Goal: Task Accomplishment & Management: Manage account settings

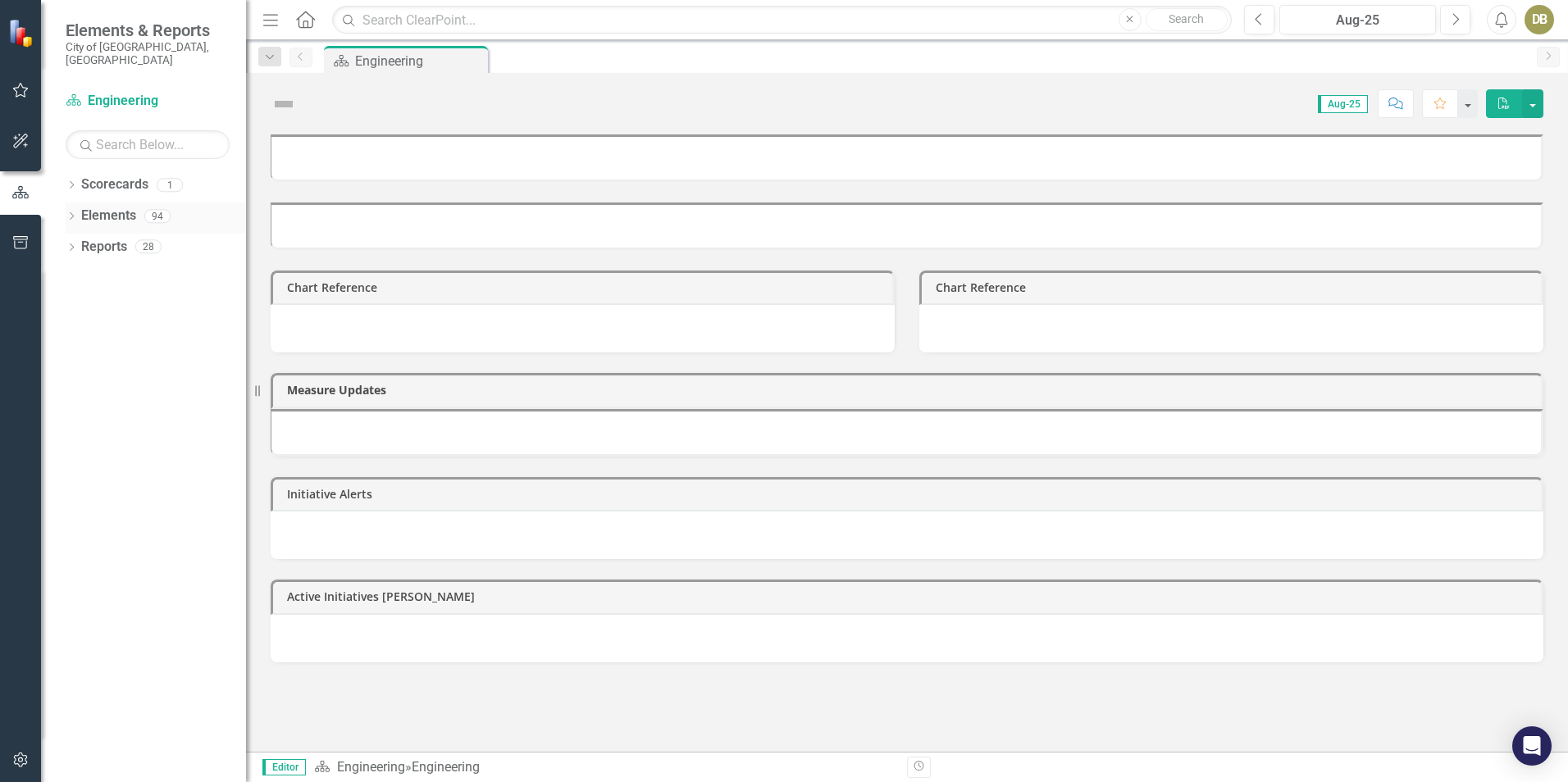
click at [73, 213] on icon "Dropdown" at bounding box center [71, 217] width 11 height 9
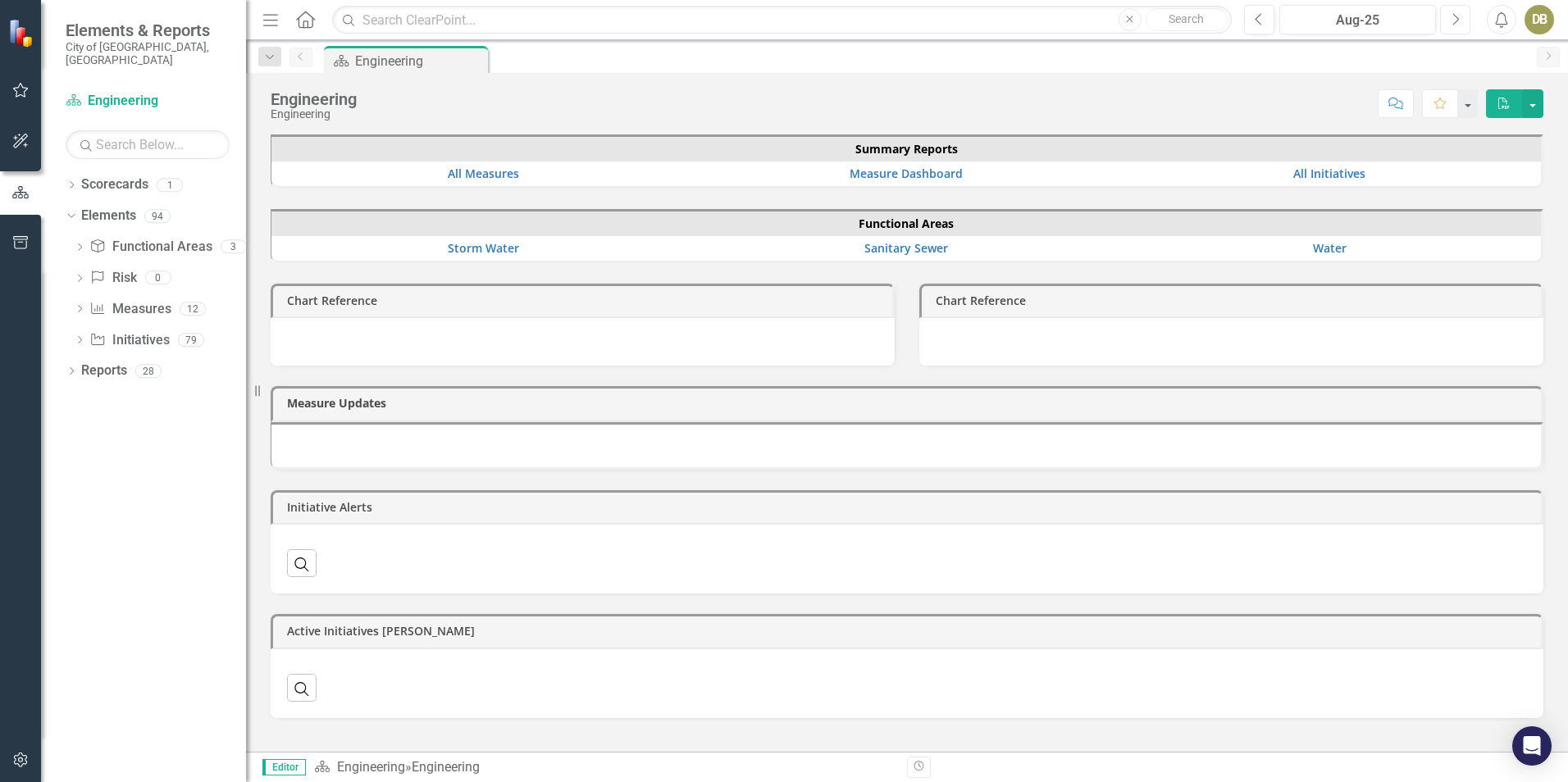
click at [1460, 21] on button "Next" at bounding box center [1455, 20] width 30 height 30
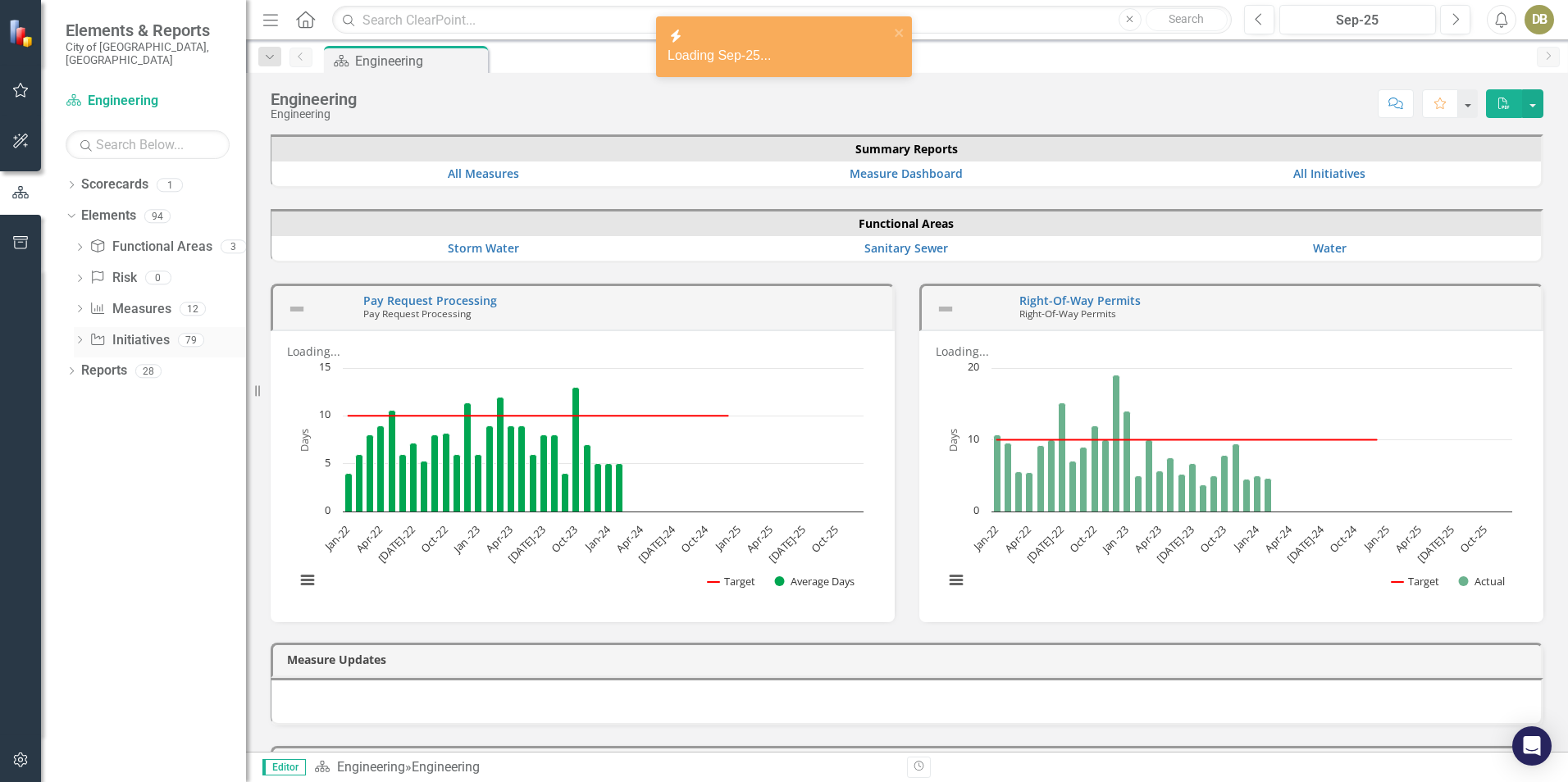
click at [139, 332] on link "Initiative Initiatives" at bounding box center [129, 341] width 80 height 19
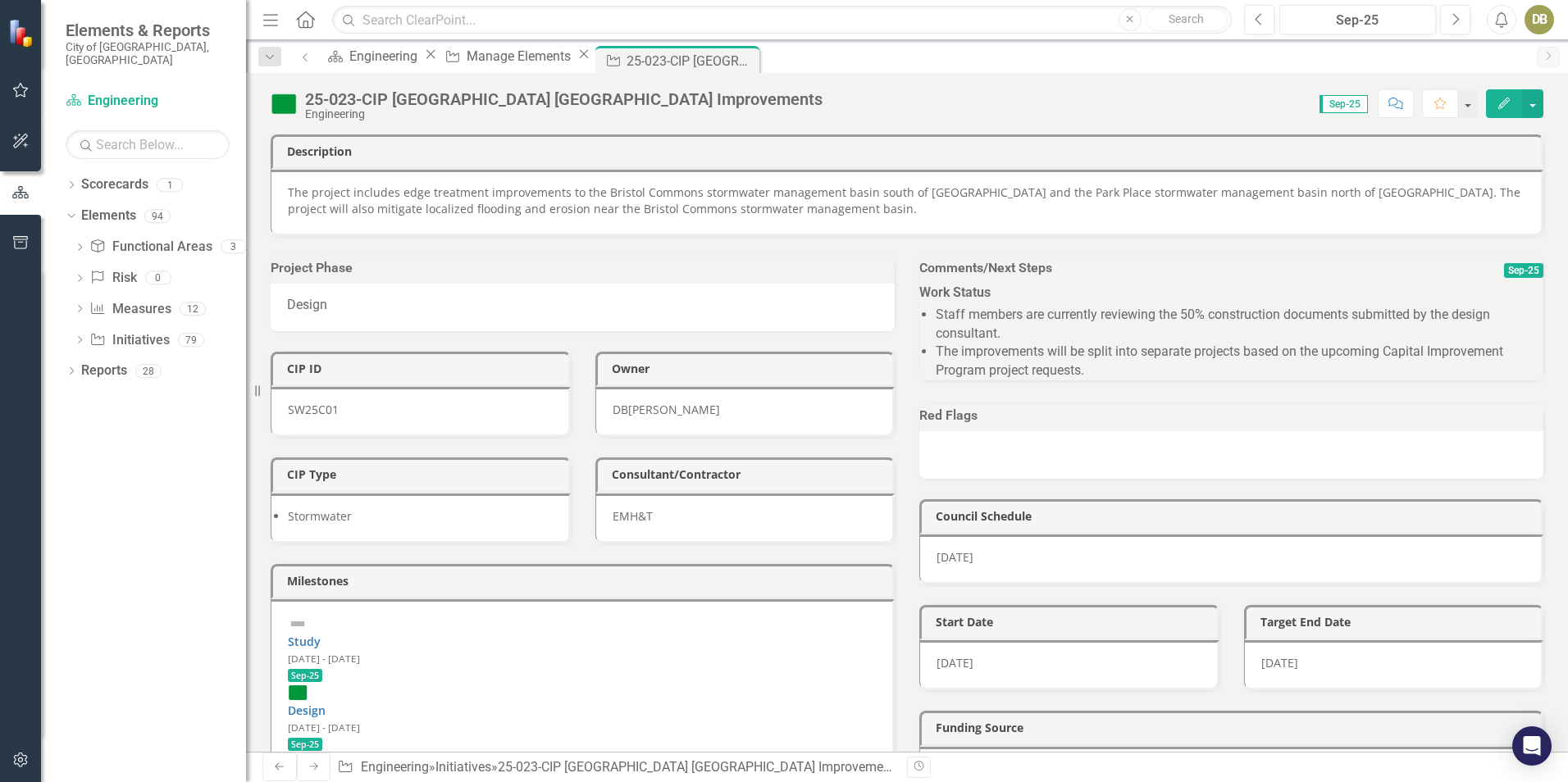
click at [1505, 107] on icon "Edit" at bounding box center [1504, 103] width 15 height 11
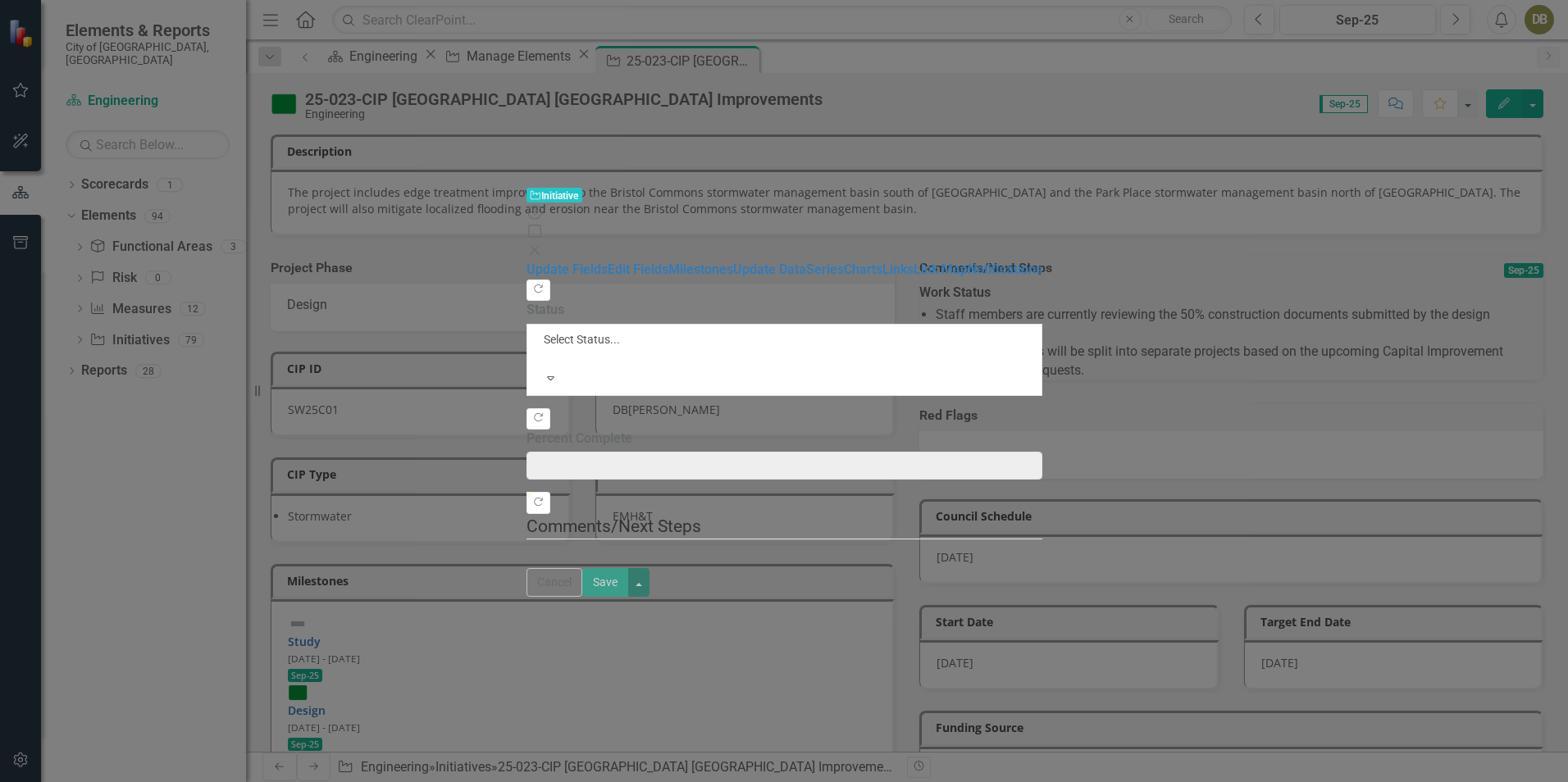
type input "0"
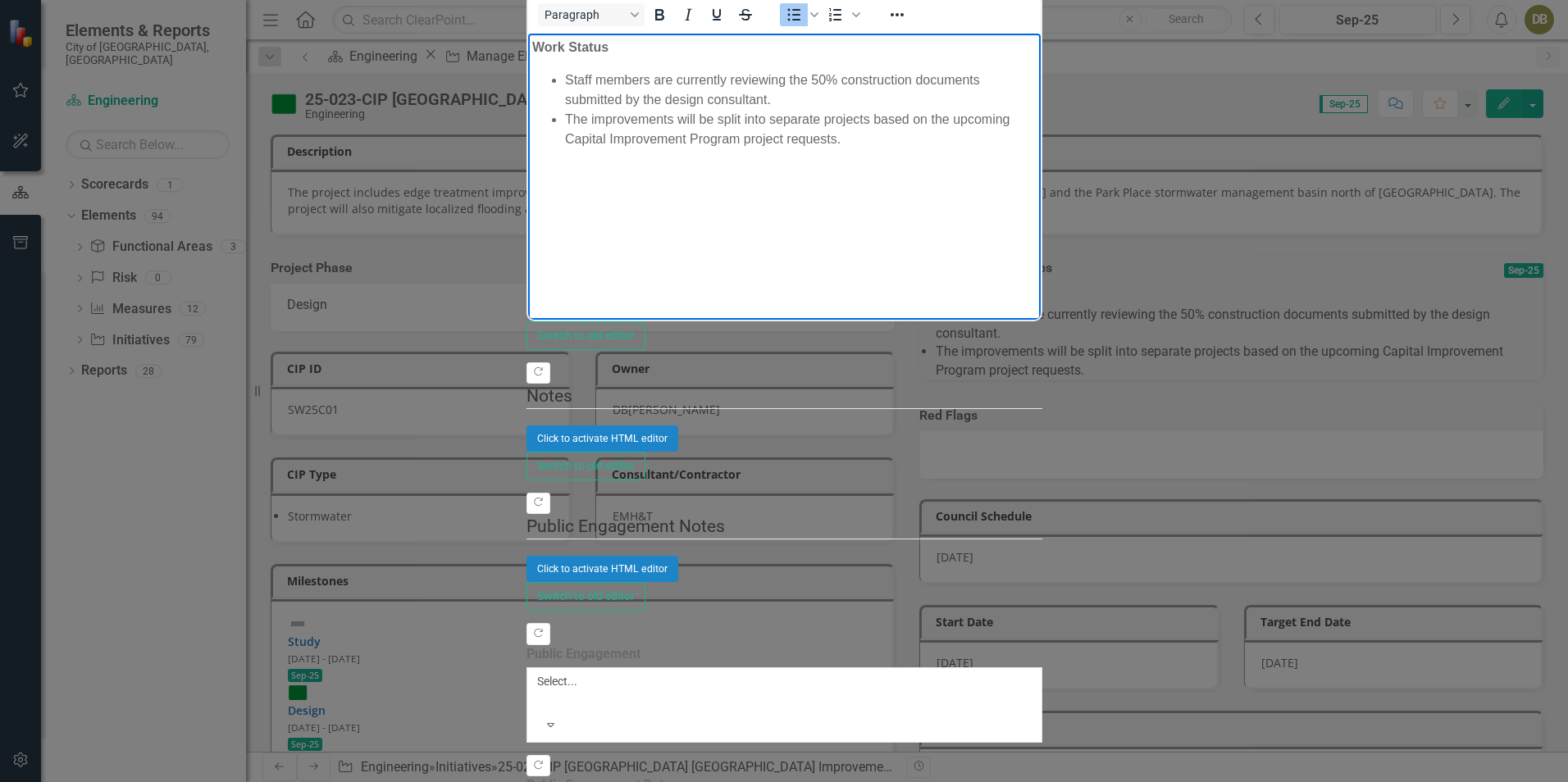
drag, startPoint x: 819, startPoint y: 85, endPoint x: 793, endPoint y: 89, distance: 26.3
click at [814, 86] on li "Staff members are currently reviewing the 50% construction documents submitted …" at bounding box center [800, 89] width 472 height 39
drag, startPoint x: 725, startPoint y: 81, endPoint x: 686, endPoint y: 80, distance: 39.0
click at [680, 80] on li "Staff members are currently reviewing the 50% construction documents submitted …" at bounding box center [800, 89] width 472 height 39
drag, startPoint x: 784, startPoint y: 80, endPoint x: 671, endPoint y: 75, distance: 113.1
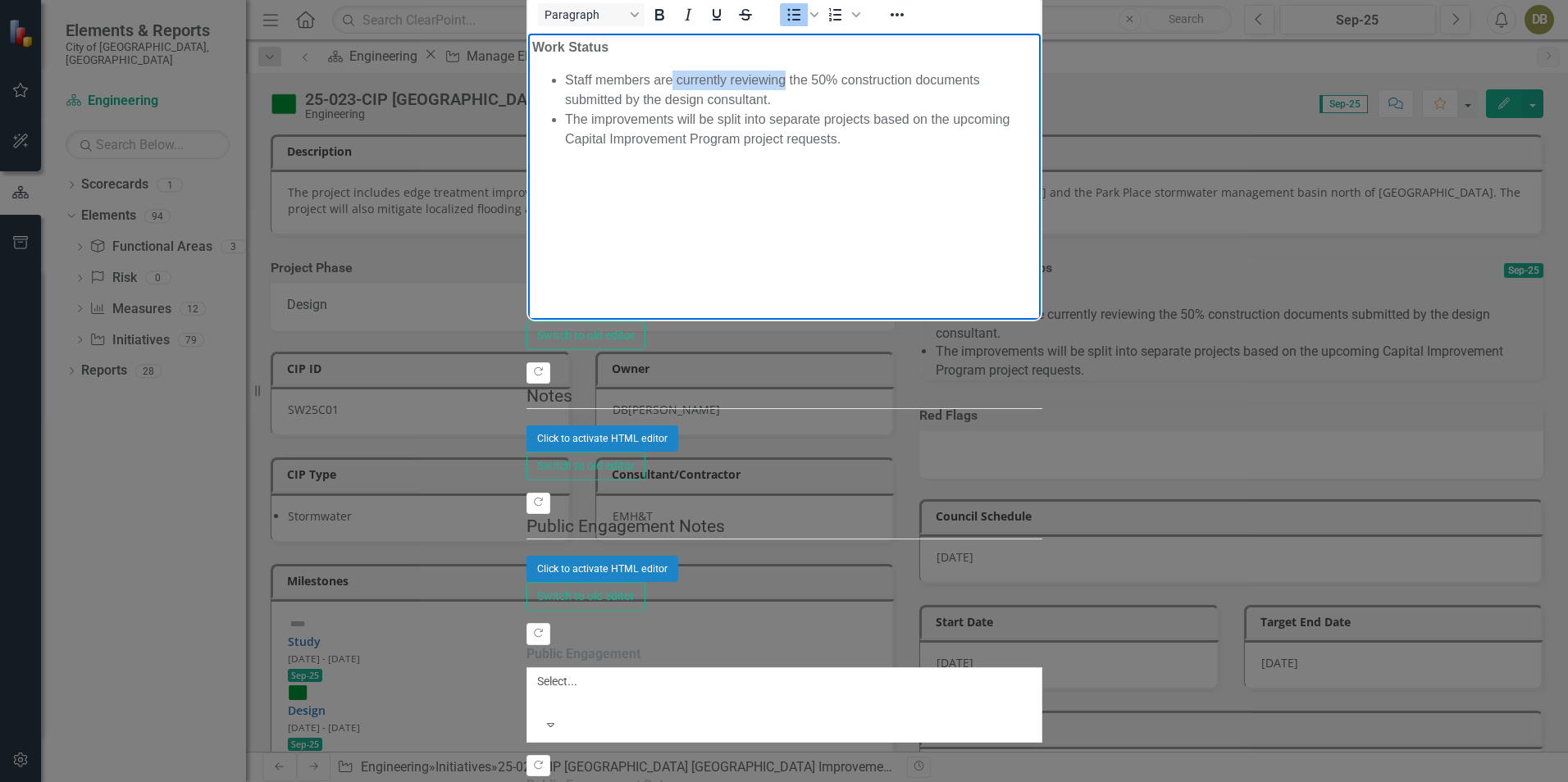
click at [671, 75] on li "Staff members are currently reviewing the 50% construction documents submitted …" at bounding box center [800, 89] width 472 height 39
drag, startPoint x: 941, startPoint y: 77, endPoint x: 1173, endPoint y: 82, distance: 232.1
click at [1035, 82] on li "Staff members have reviewed the 50% construction documents submitted by the des…" at bounding box center [800, 89] width 472 height 39
click at [1040, 236] on body "Work Status Staff members have reviewed the 50% construction documents and retu…" at bounding box center [784, 156] width 513 height 246
click at [1035, 109] on li "The improvements will be split into separate projects based on the upcoming Cap…" at bounding box center [800, 129] width 472 height 39
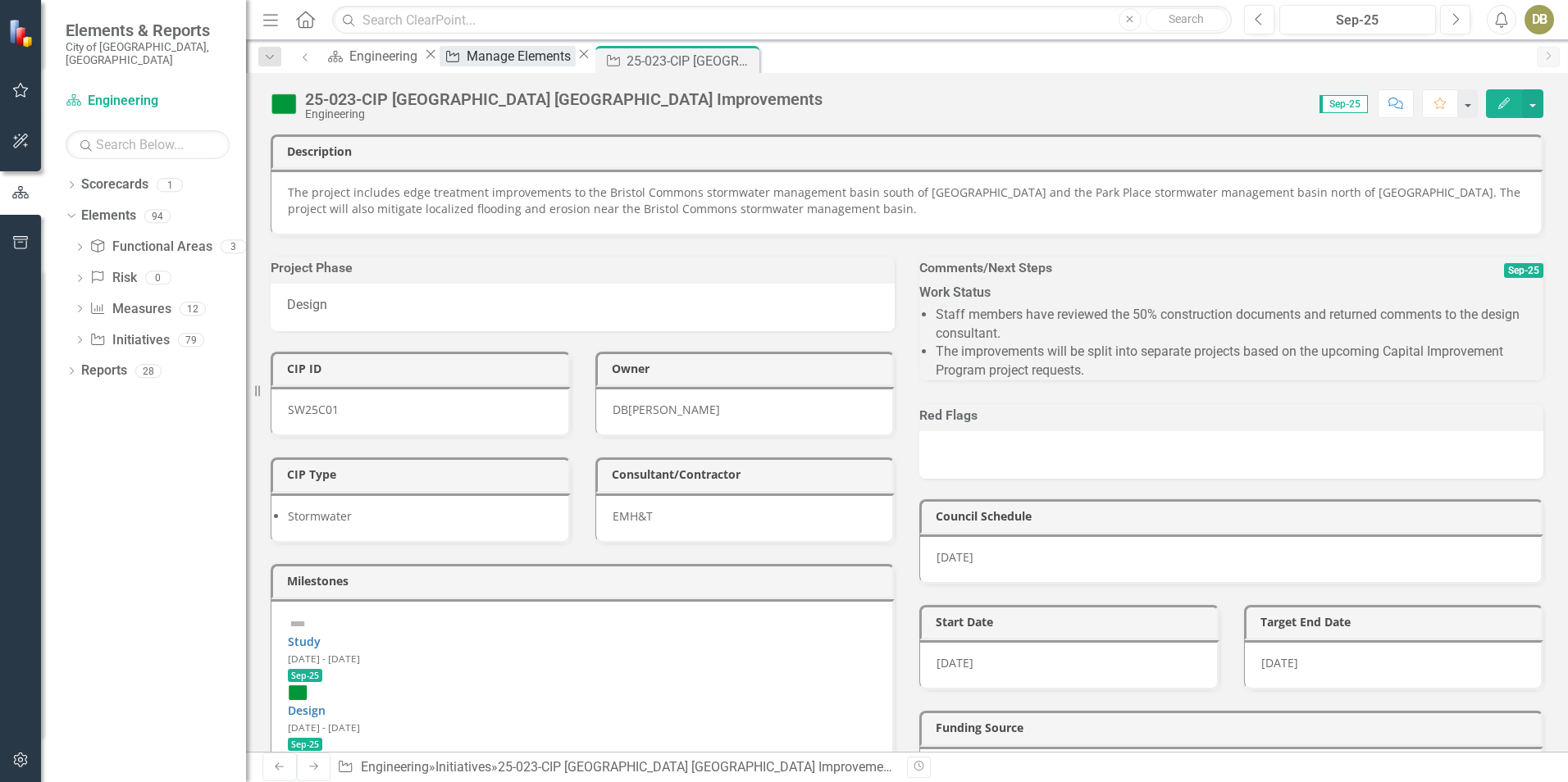
click at [525, 62] on link "Initiative Manage Elements" at bounding box center [508, 56] width 136 height 21
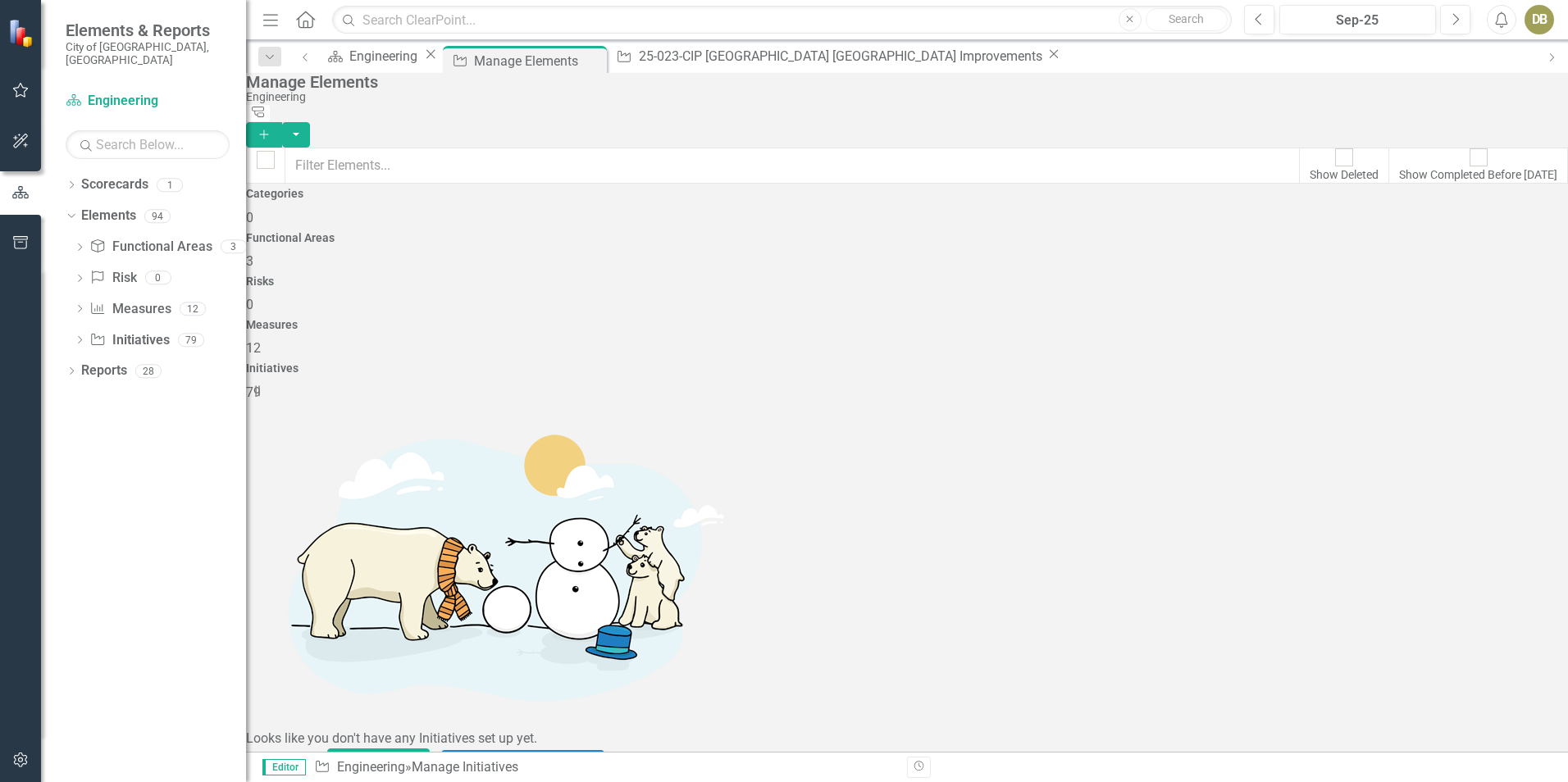
drag, startPoint x: 985, startPoint y: 684, endPoint x: 969, endPoint y: 675, distance: 18.4
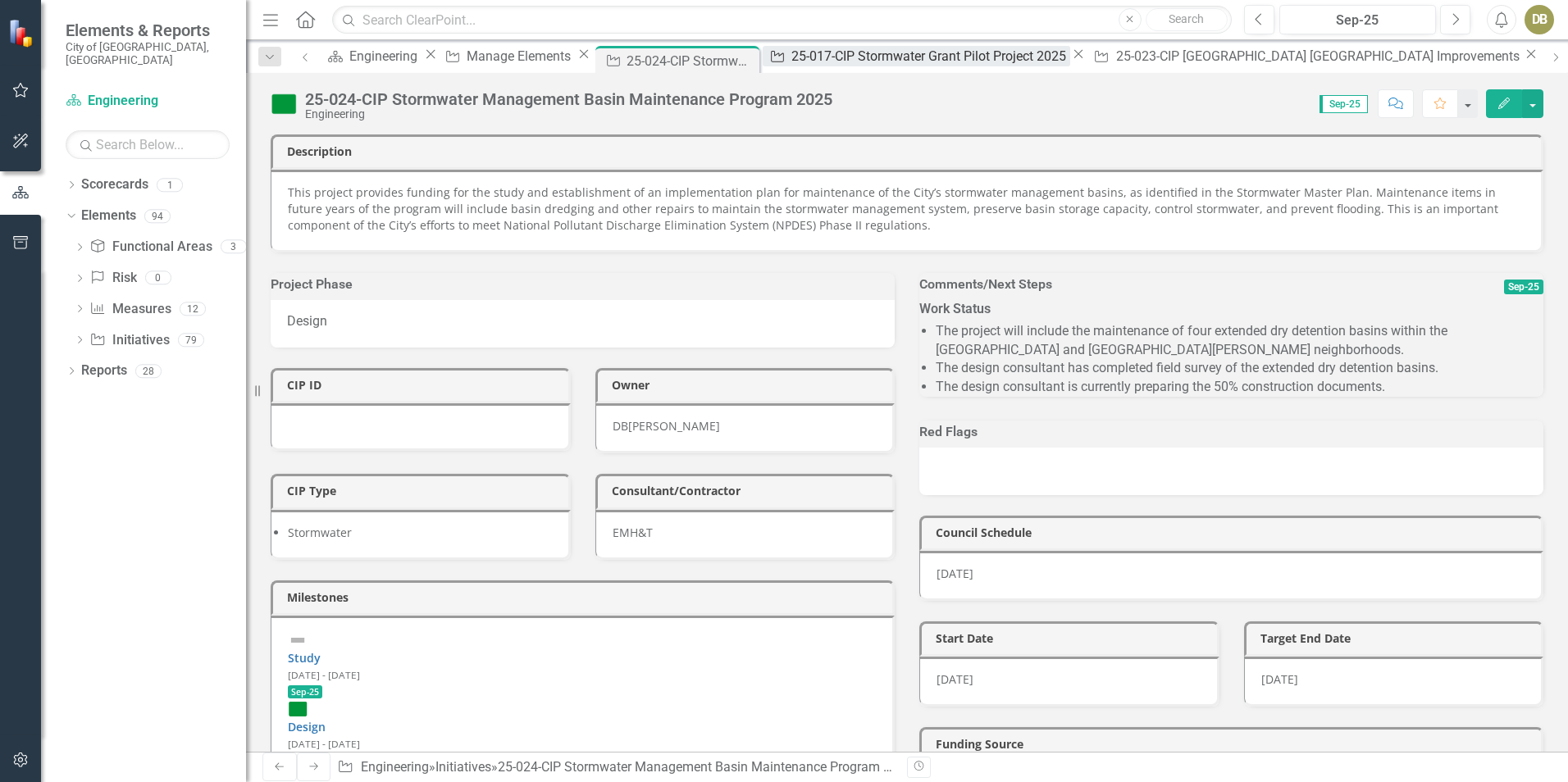
click at [937, 66] on div "25-017-CIP Stormwater Grant Pilot Project 2025" at bounding box center [930, 56] width 279 height 21
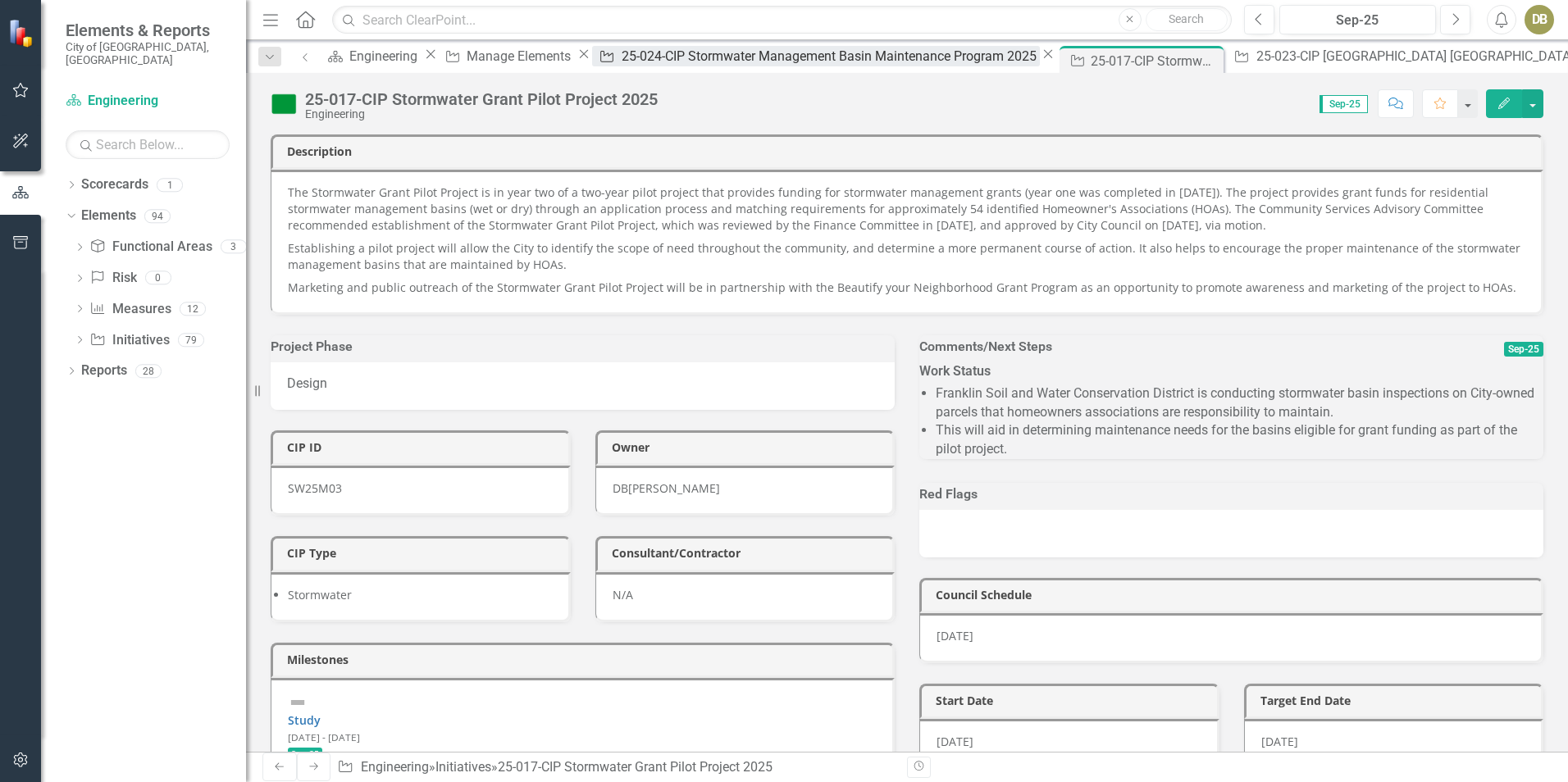
click at [772, 60] on div "25-024-CIP Stormwater Management Basin Maintenance Program 2025" at bounding box center [831, 56] width 418 height 21
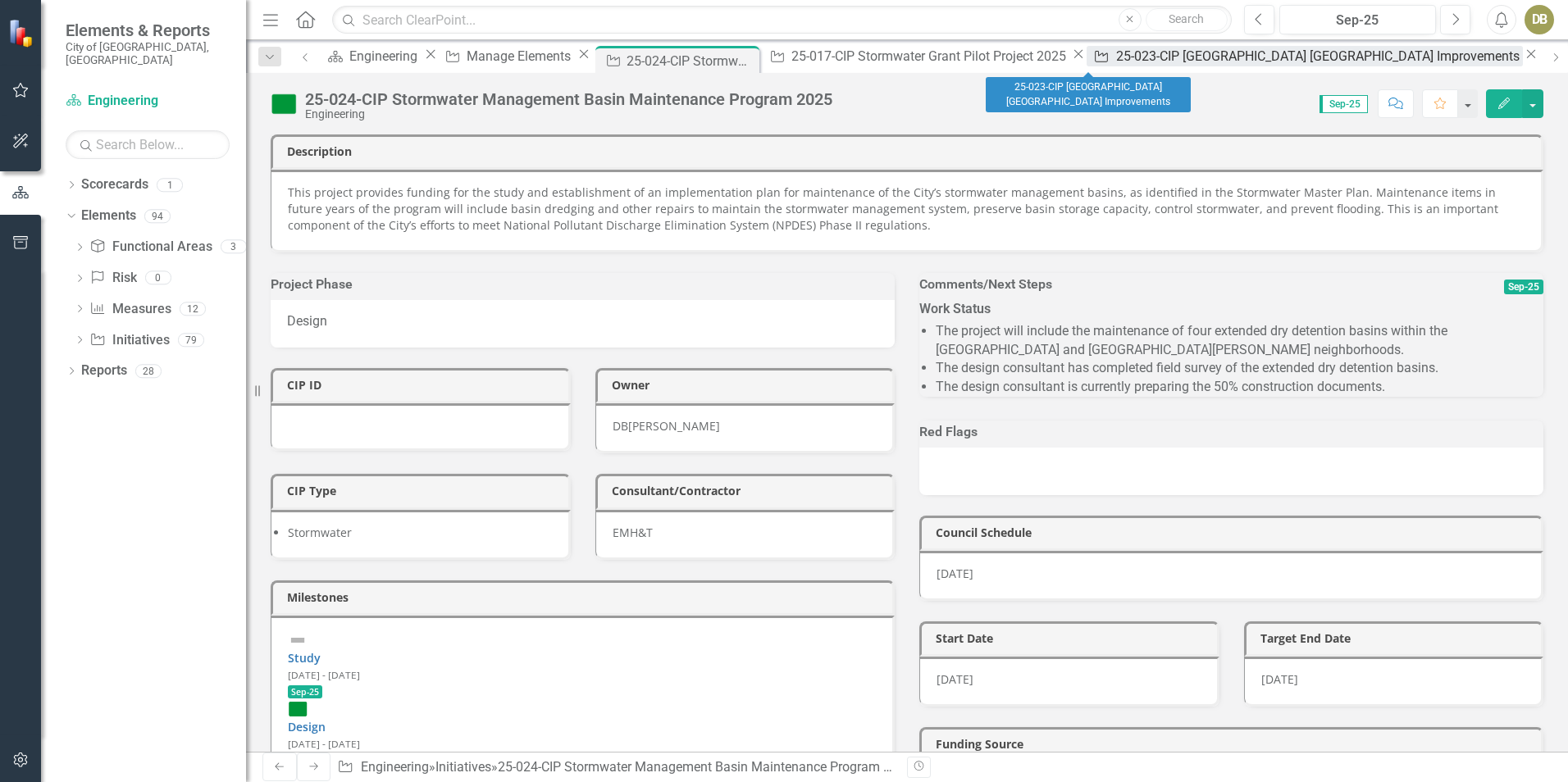
click at [1116, 60] on div "25-023-CIP [GEOGRAPHIC_DATA] [GEOGRAPHIC_DATA] Improvements" at bounding box center [1319, 56] width 407 height 21
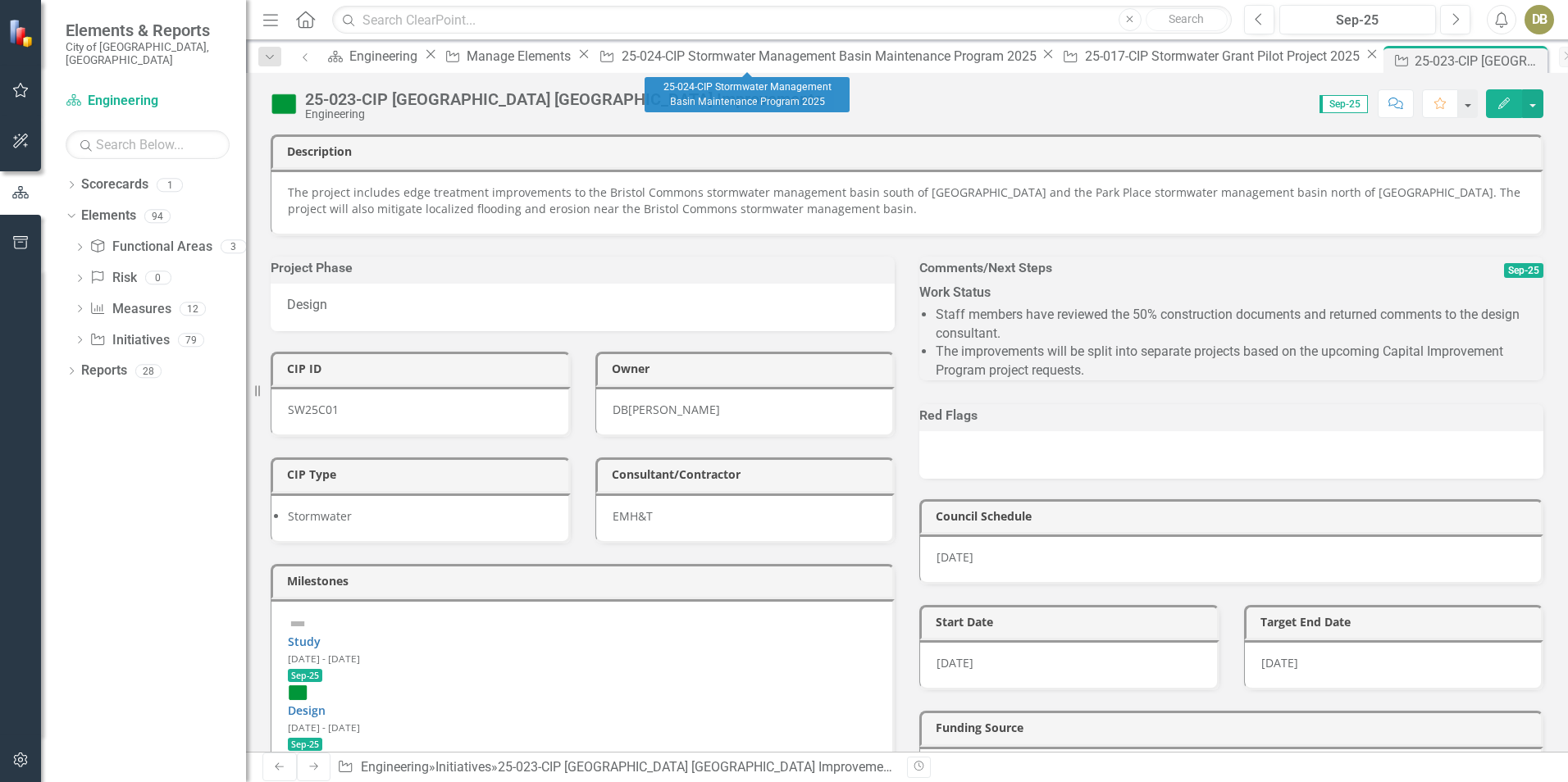
click at [770, 47] on div "Initiative 25-024-CIP Stormwater Management Basin Maintenance Program 2025 Close" at bounding box center [825, 56] width 464 height 21
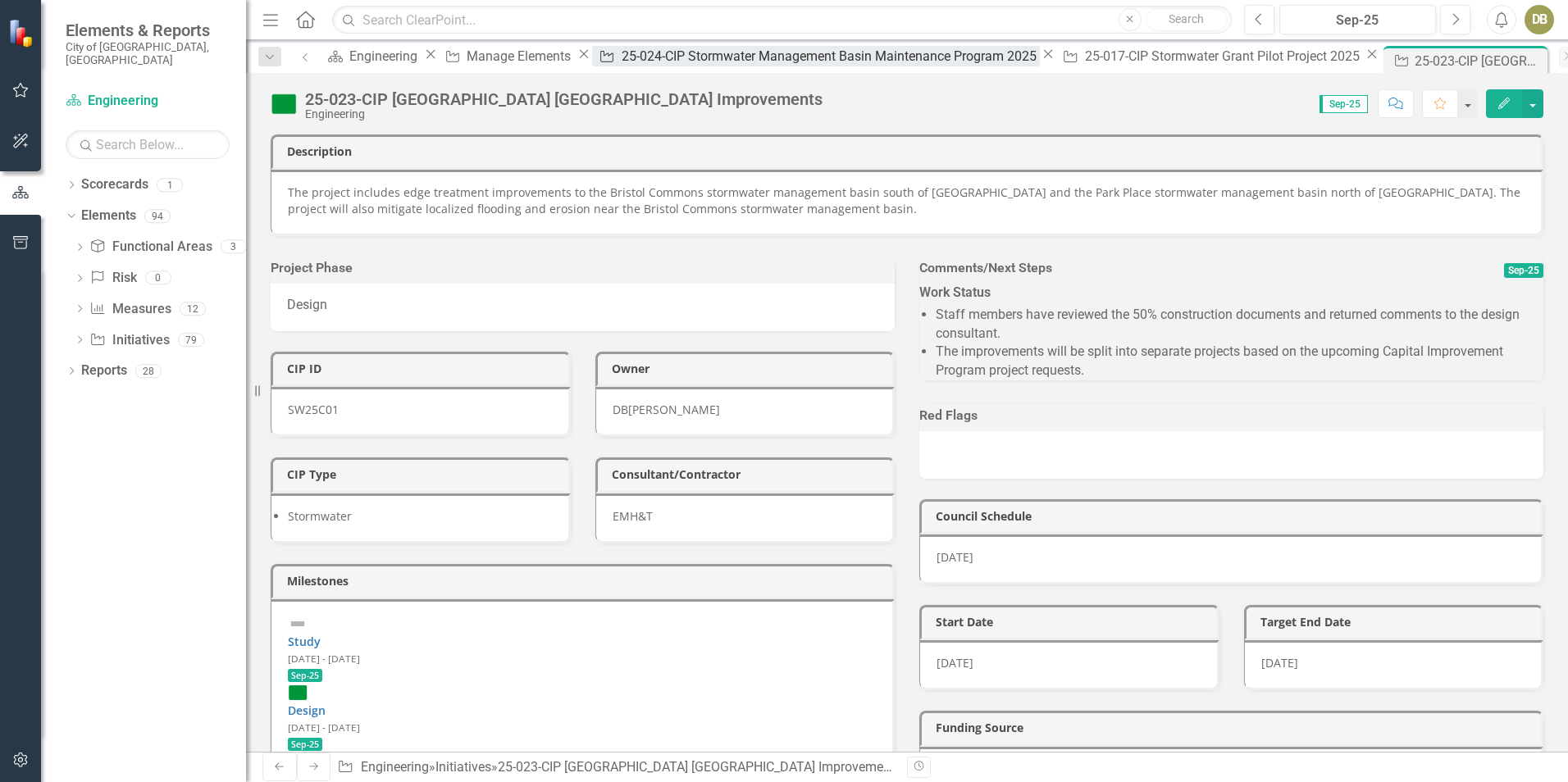
click at [761, 63] on div "25-024-CIP Stormwater Management Basin Maintenance Program 2025" at bounding box center [831, 56] width 418 height 21
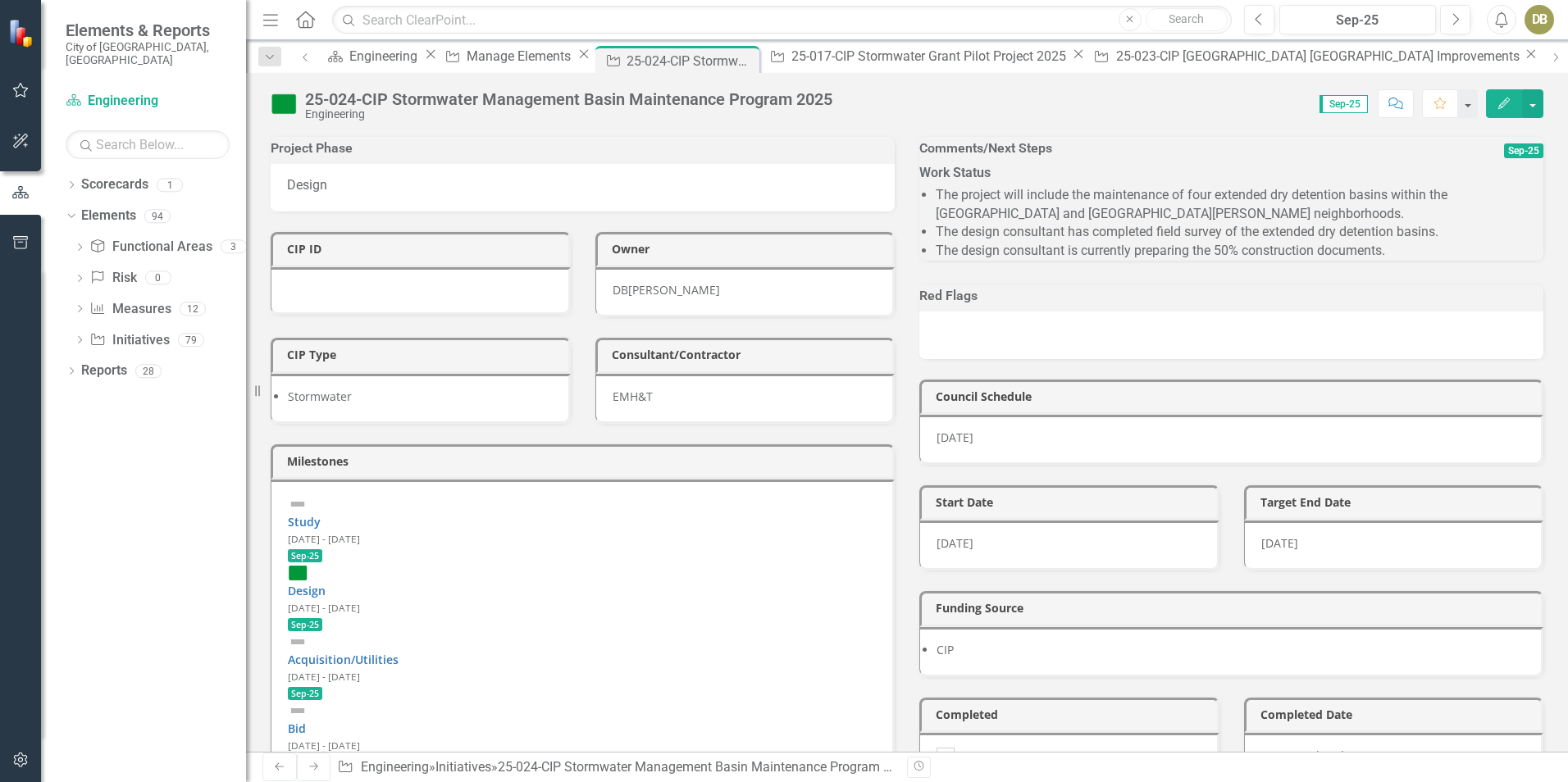
scroll to position [164, 0]
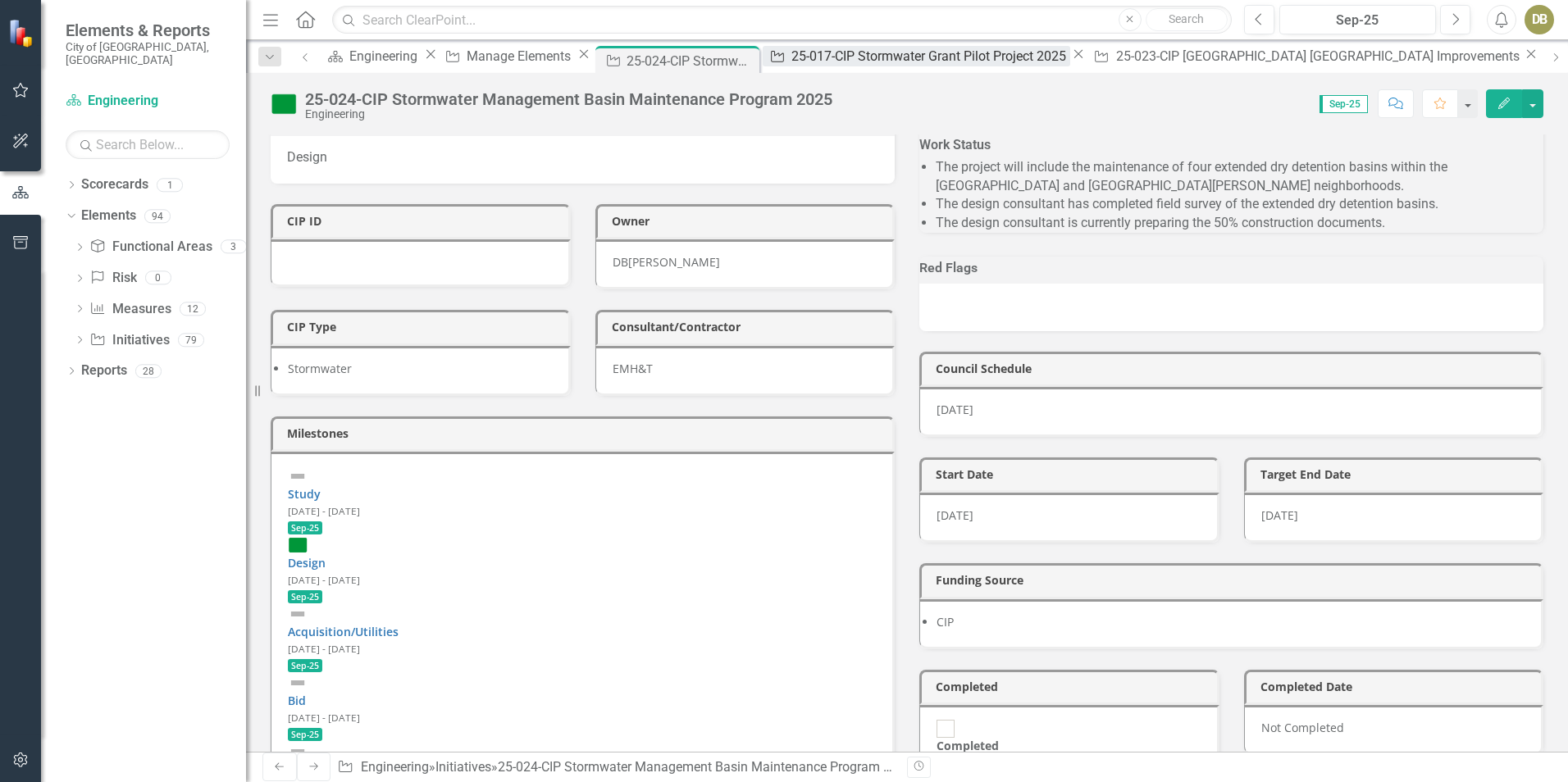
click at [915, 66] on div "25-017-CIP Stormwater Grant Pilot Project 2025" at bounding box center [930, 56] width 279 height 21
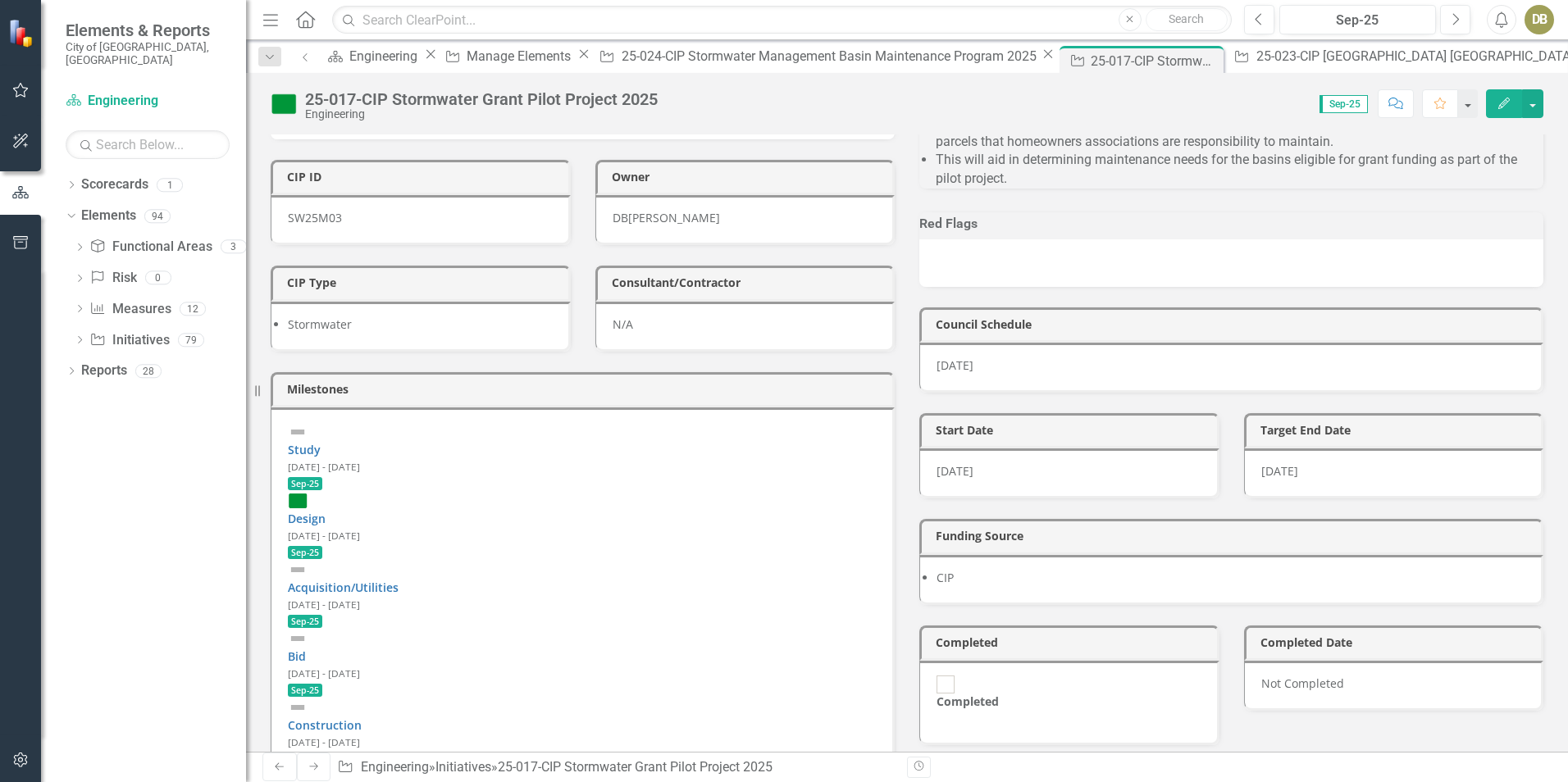
scroll to position [246, 0]
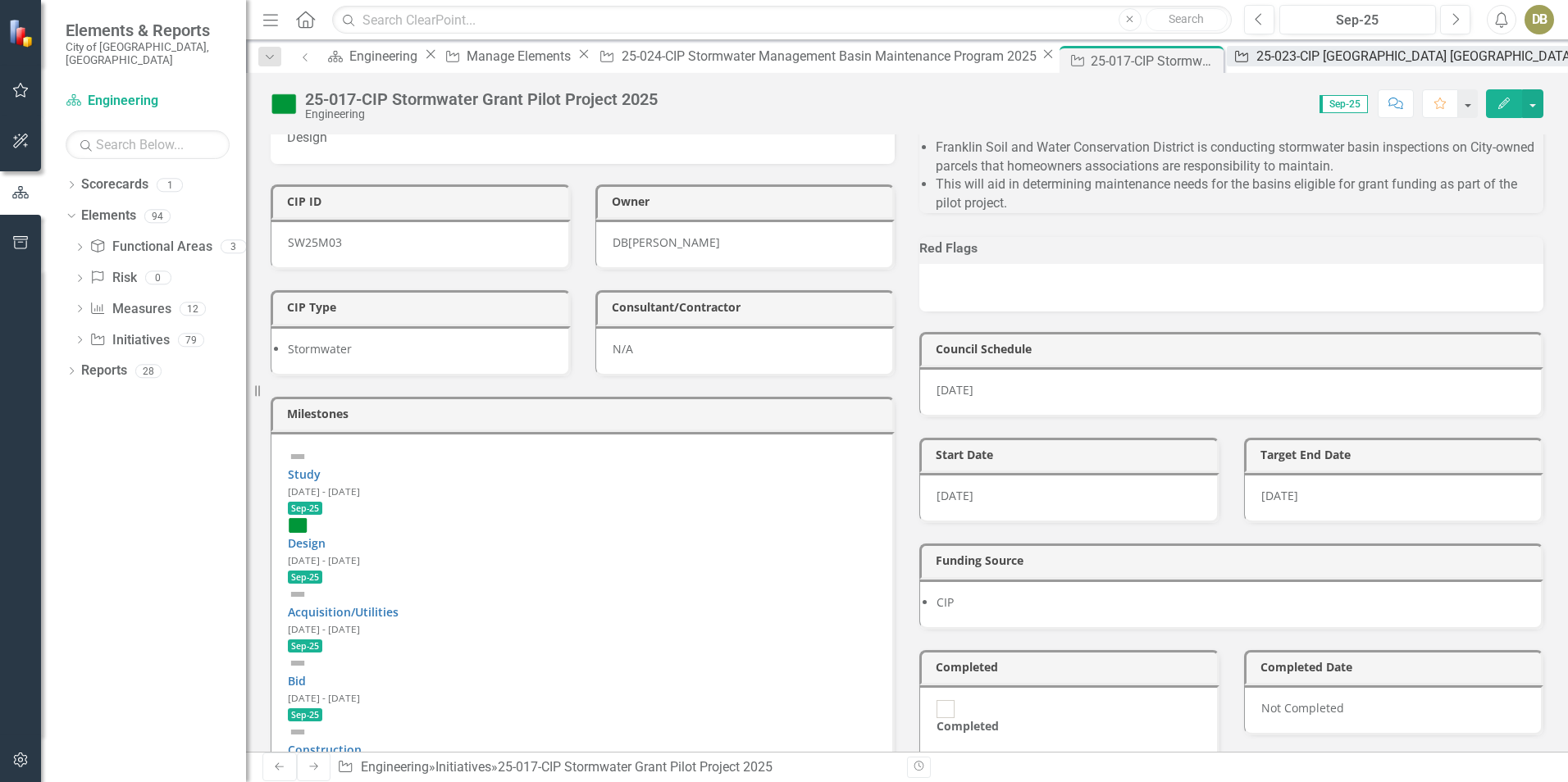
click at [1256, 66] on div "25-023-CIP [GEOGRAPHIC_DATA] [GEOGRAPHIC_DATA] Improvements" at bounding box center [1460, 56] width 407 height 21
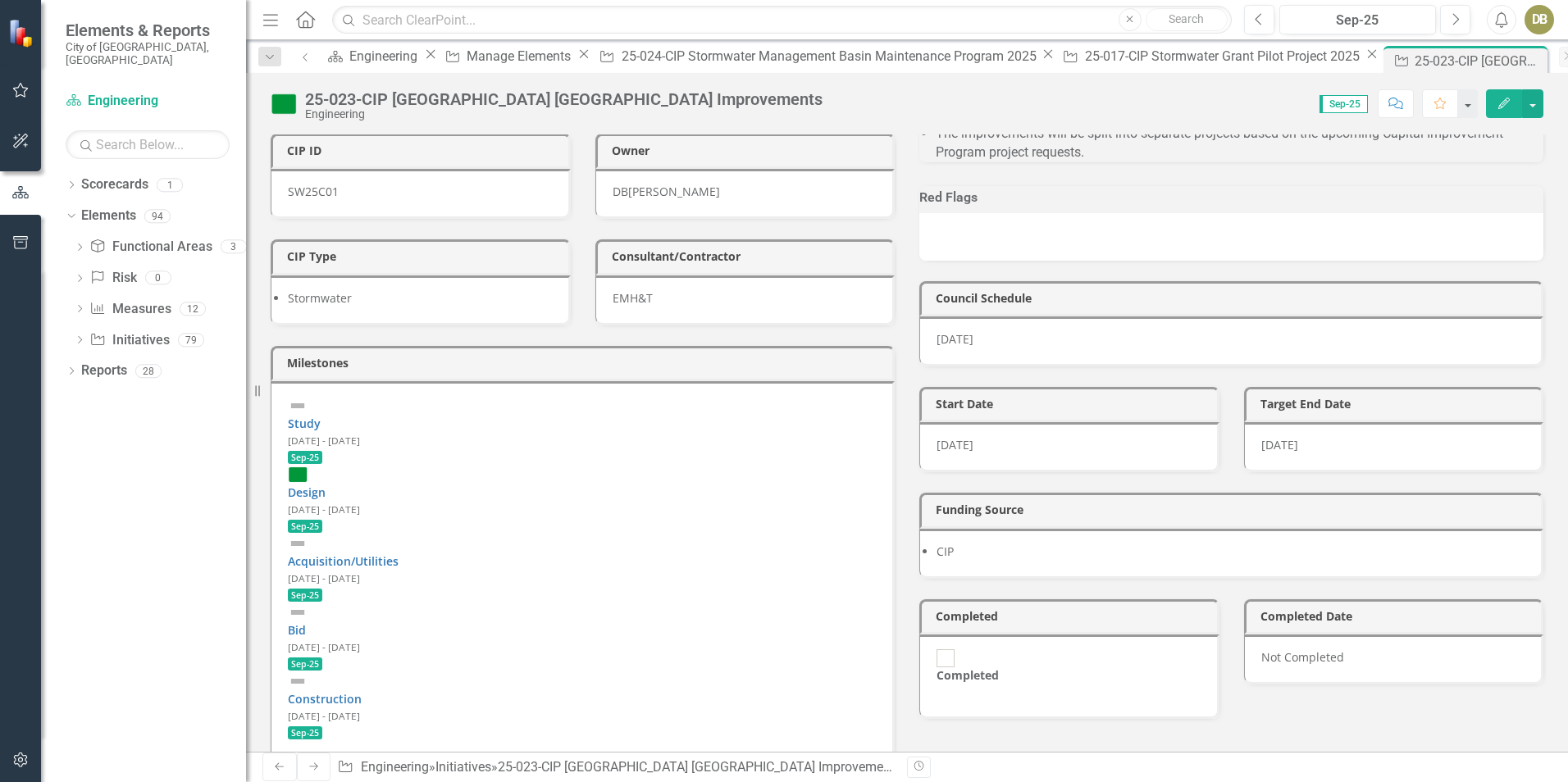
scroll to position [246, 0]
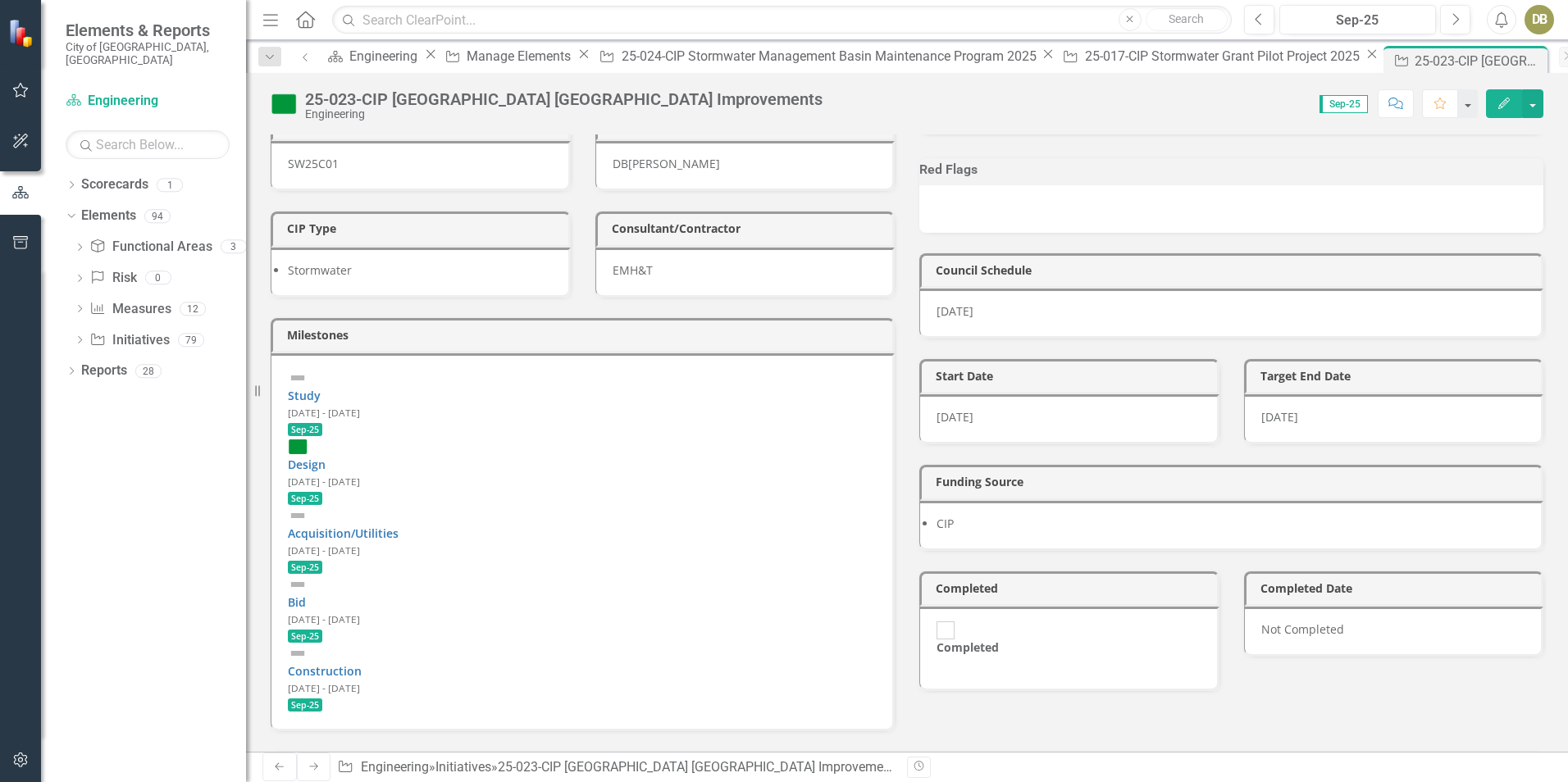
click at [1056, 66] on div "Initiative 25-017-CIP Stormwater Grant Pilot Project 2025 Close" at bounding box center [1218, 56] width 324 height 21
click at [743, 62] on div "25-024-CIP Stormwater Management Basin Maintenance Program 2025" at bounding box center [831, 56] width 418 height 21
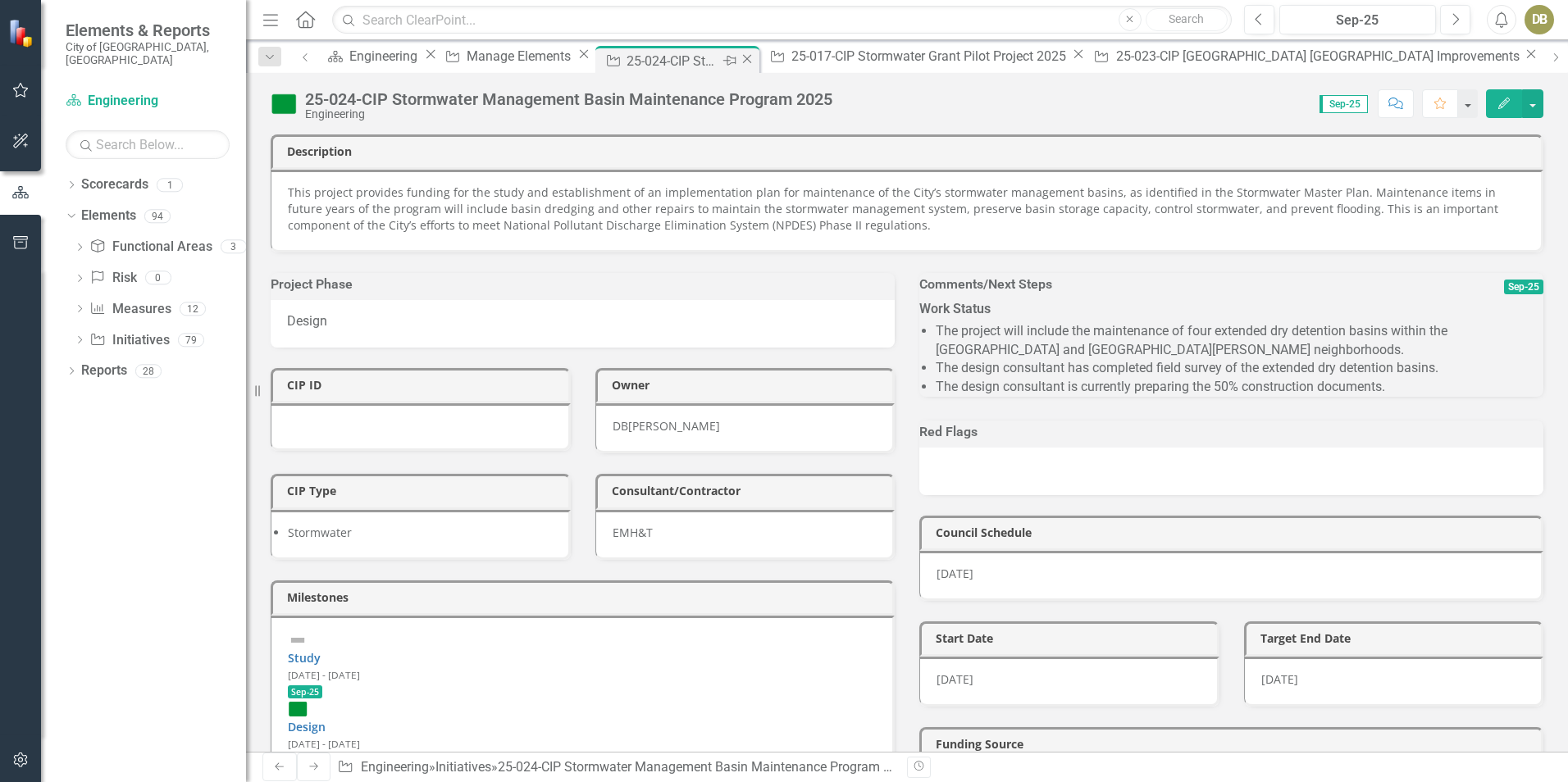
click at [756, 62] on icon "Close" at bounding box center [747, 59] width 16 height 13
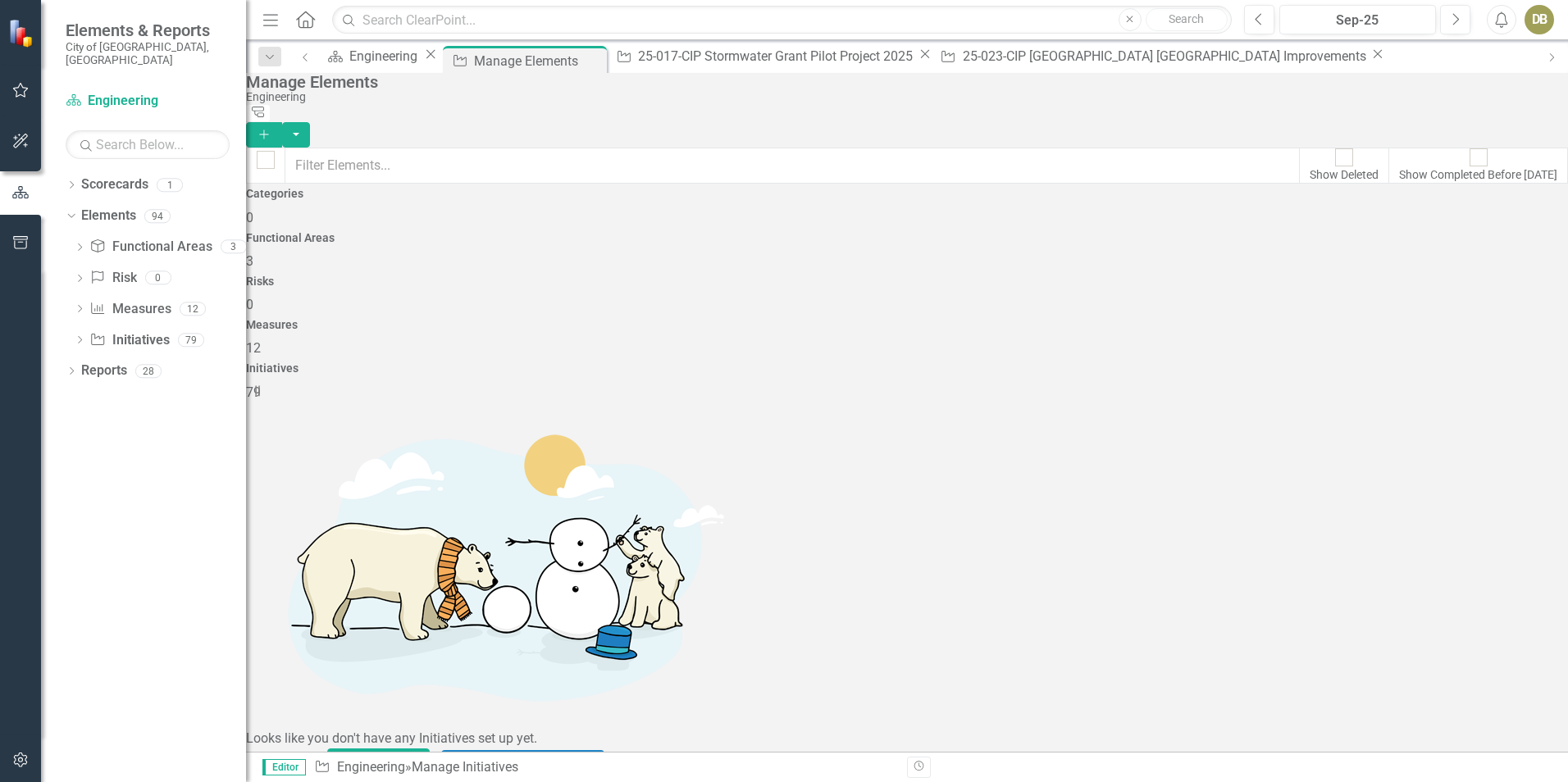
click at [725, 48] on div "Initiative 25-017-CIP Stormwater Grant Pilot Project 2025 Close" at bounding box center [772, 56] width 324 height 21
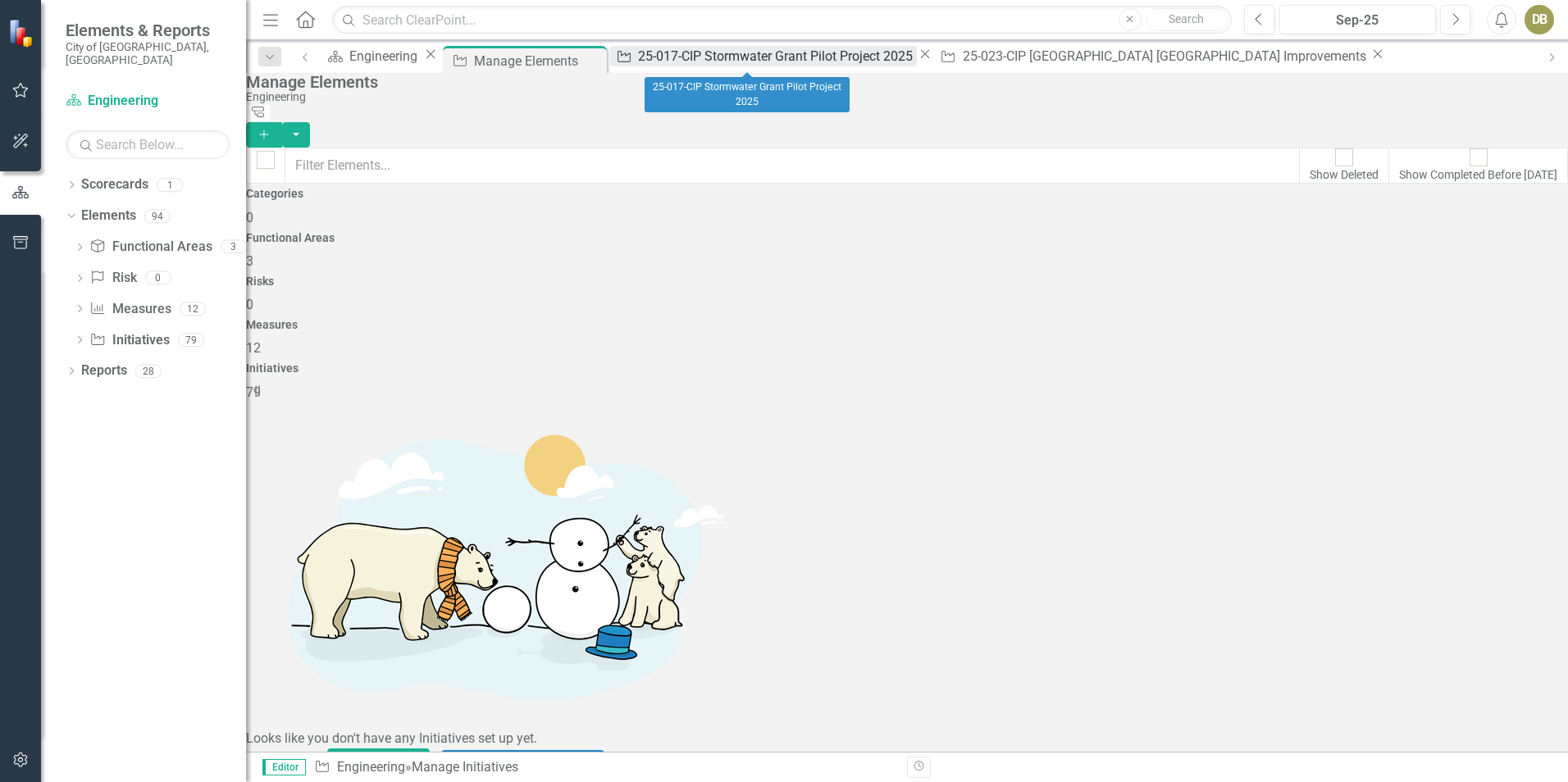
click at [732, 55] on div "25-017-CIP Stormwater Grant Pilot Project 2025" at bounding box center [778, 56] width 279 height 21
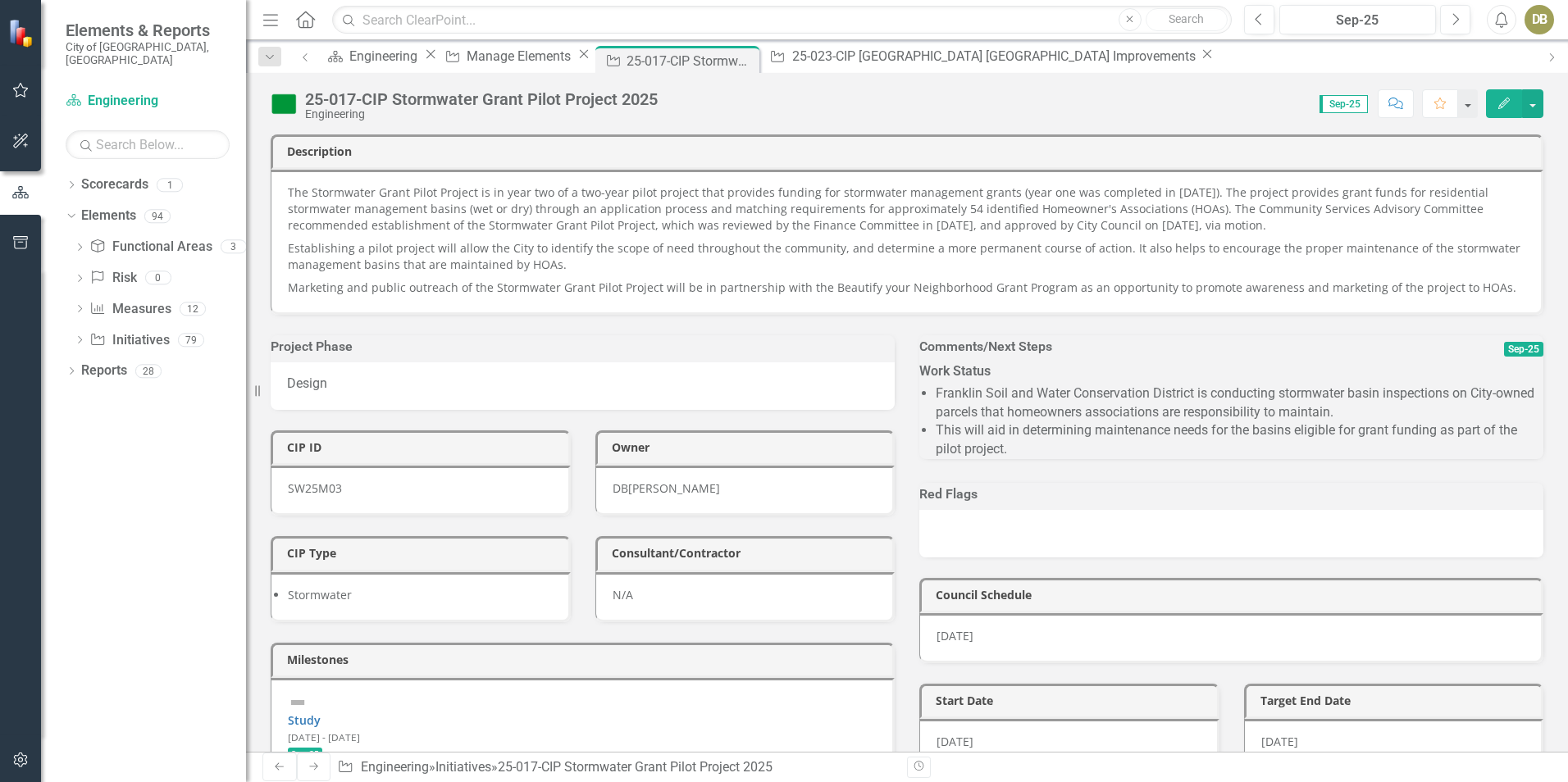
click at [1509, 103] on icon "Edit" at bounding box center [1504, 103] width 15 height 11
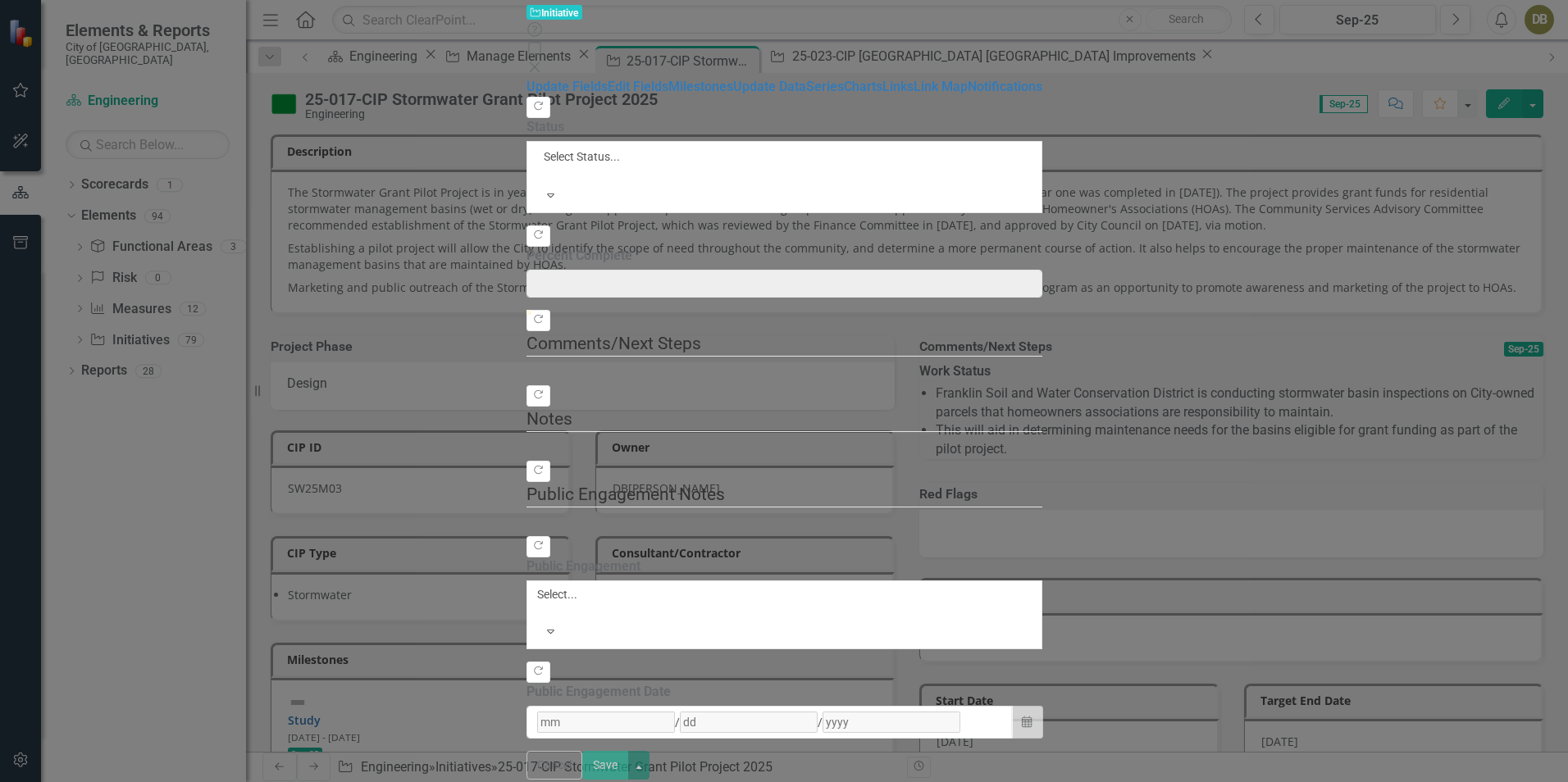
type input "0"
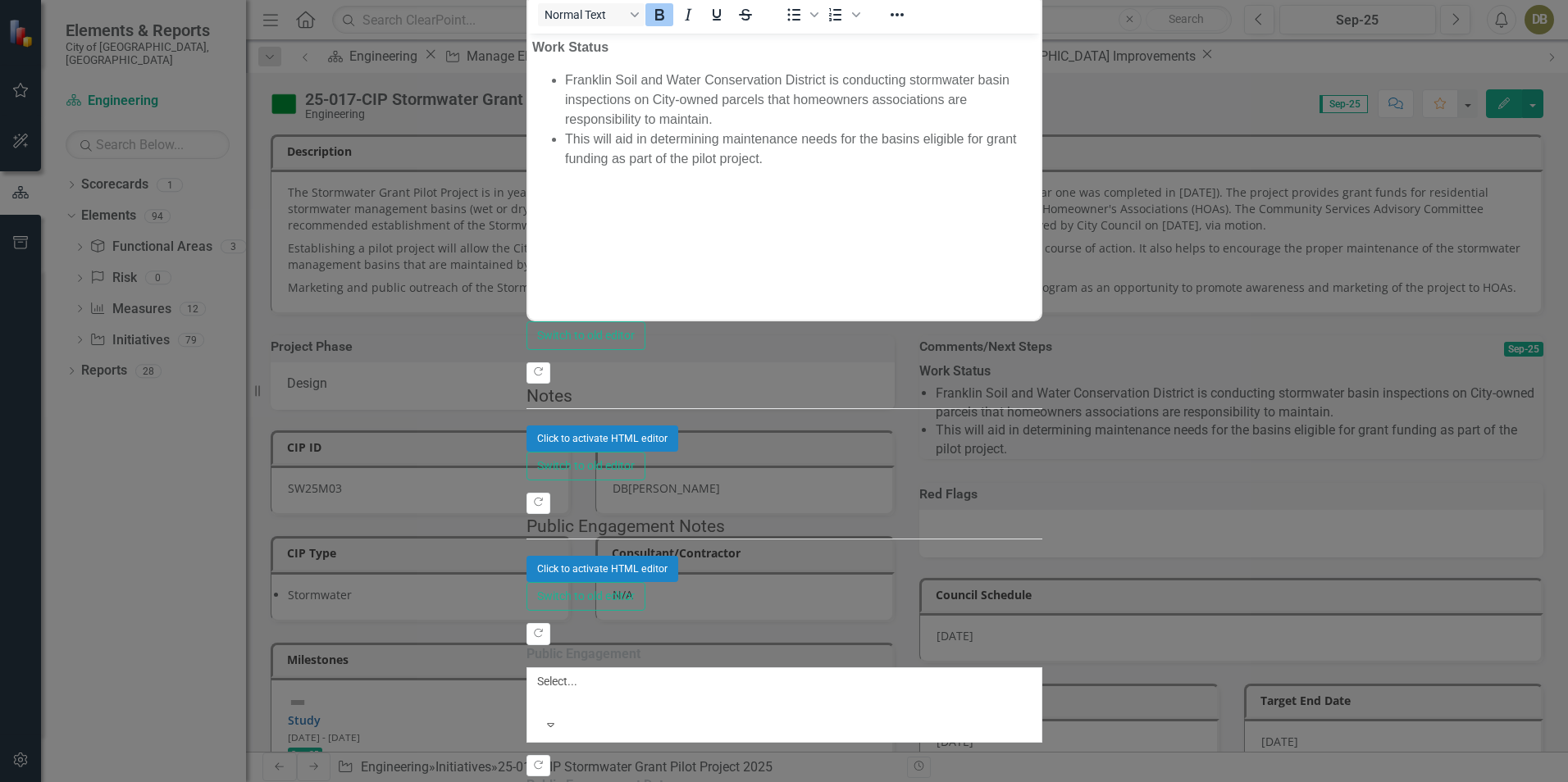
drag, startPoint x: 191, startPoint y: 121, endPoint x: 203, endPoint y: 130, distance: 15.0
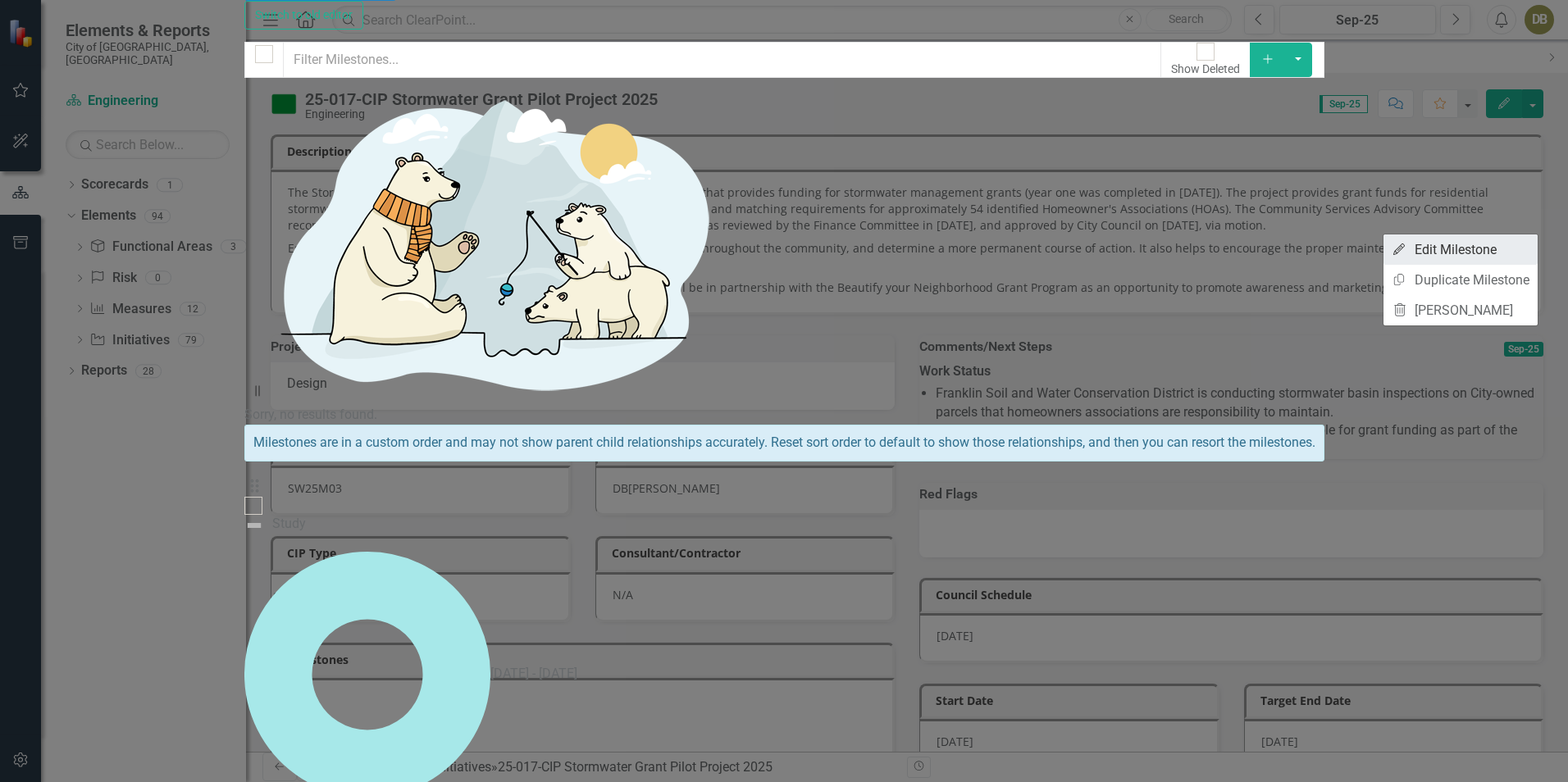
click at [1486, 254] on link "Edit Edit Milestone" at bounding box center [1461, 249] width 154 height 30
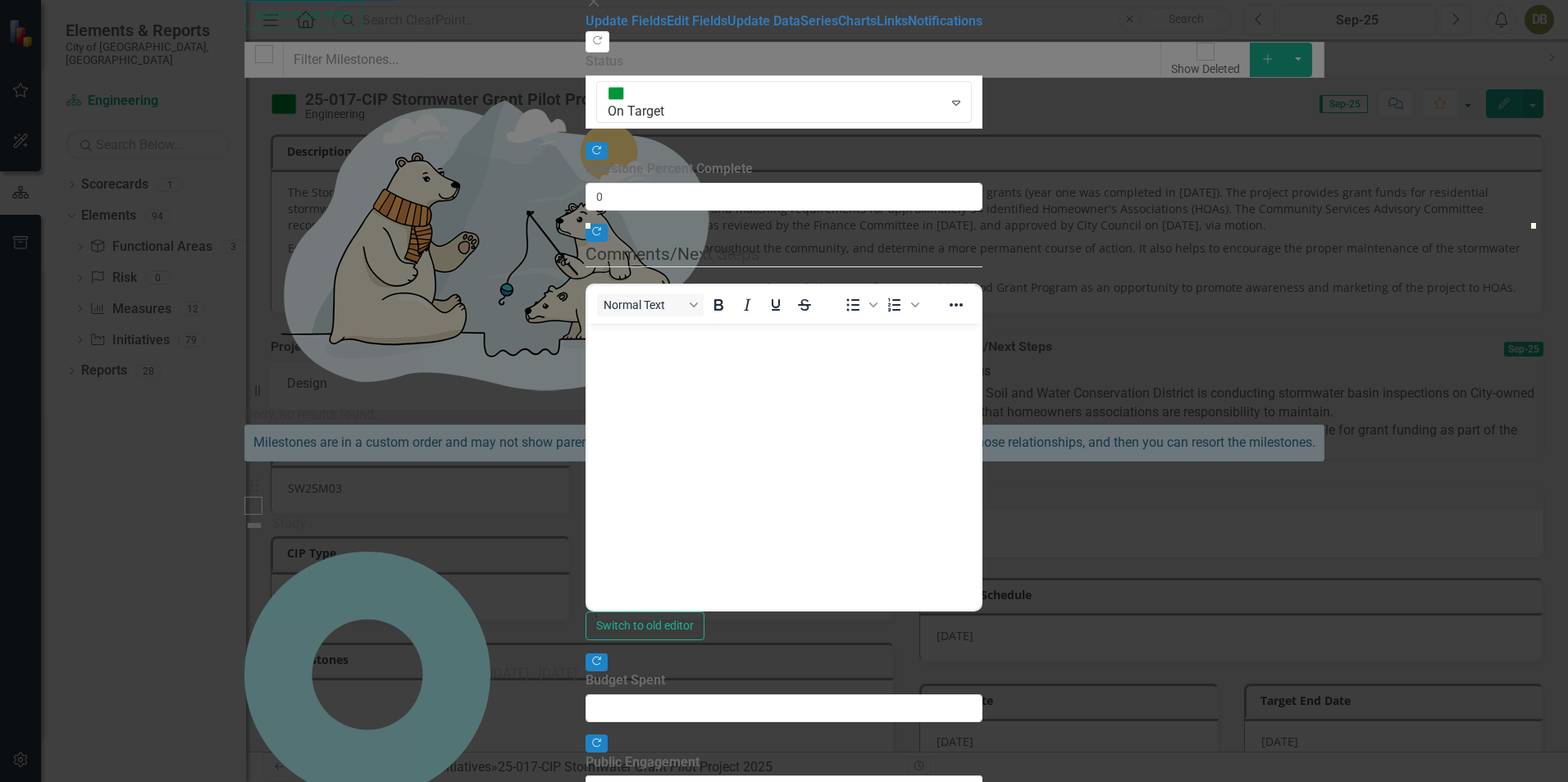
click at [586, 31] on div "Update Fields Edit Fields Update Data Series Charts Links Notifications" at bounding box center [784, 21] width 397 height 19
click at [667, 29] on link "Edit Fields" at bounding box center [697, 21] width 61 height 16
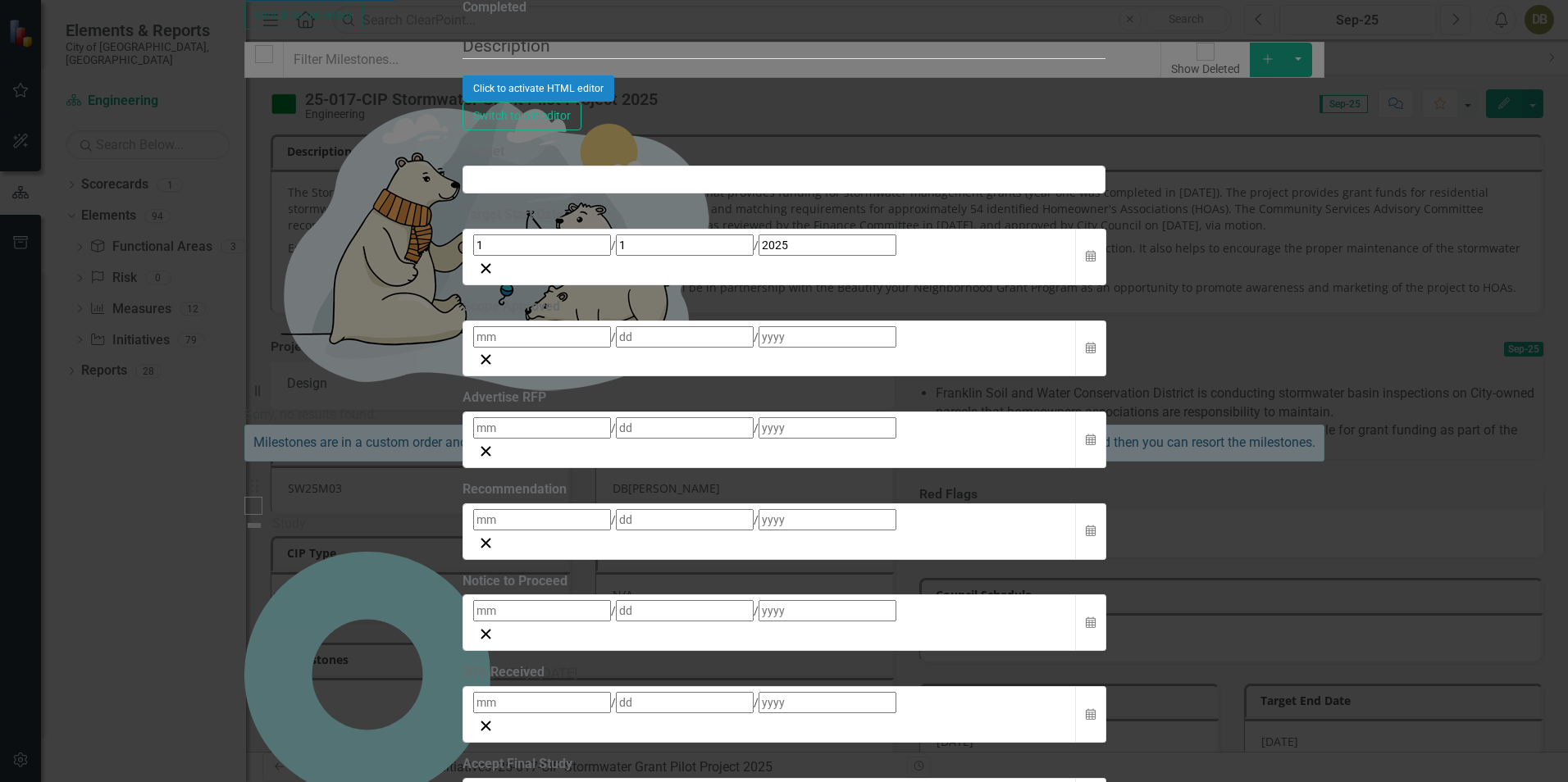
click at [947, 112] on abbr "31" at bounding box center [940, 106] width 13 height 13
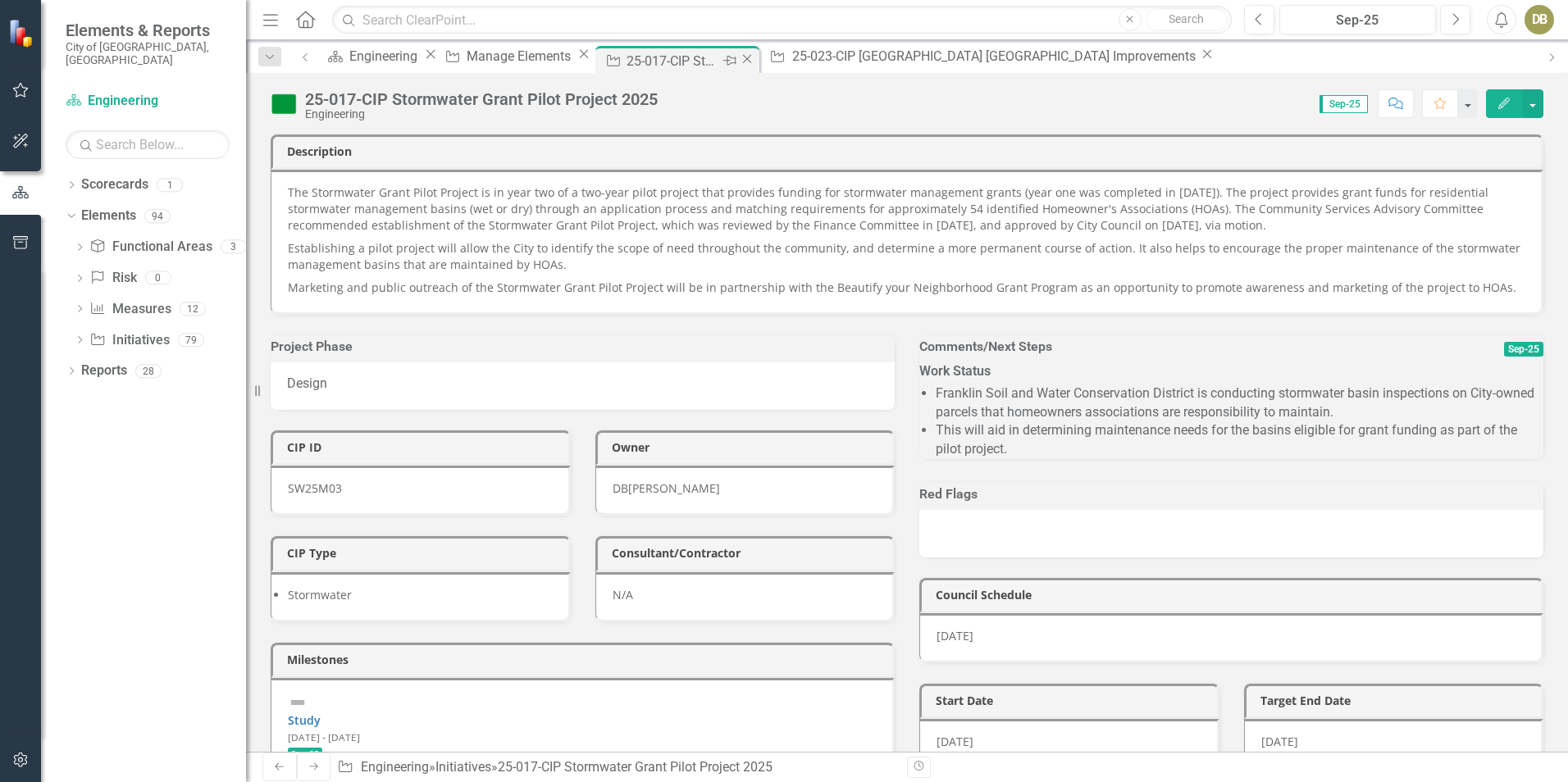
click at [756, 65] on icon "Close" at bounding box center [747, 59] width 16 height 13
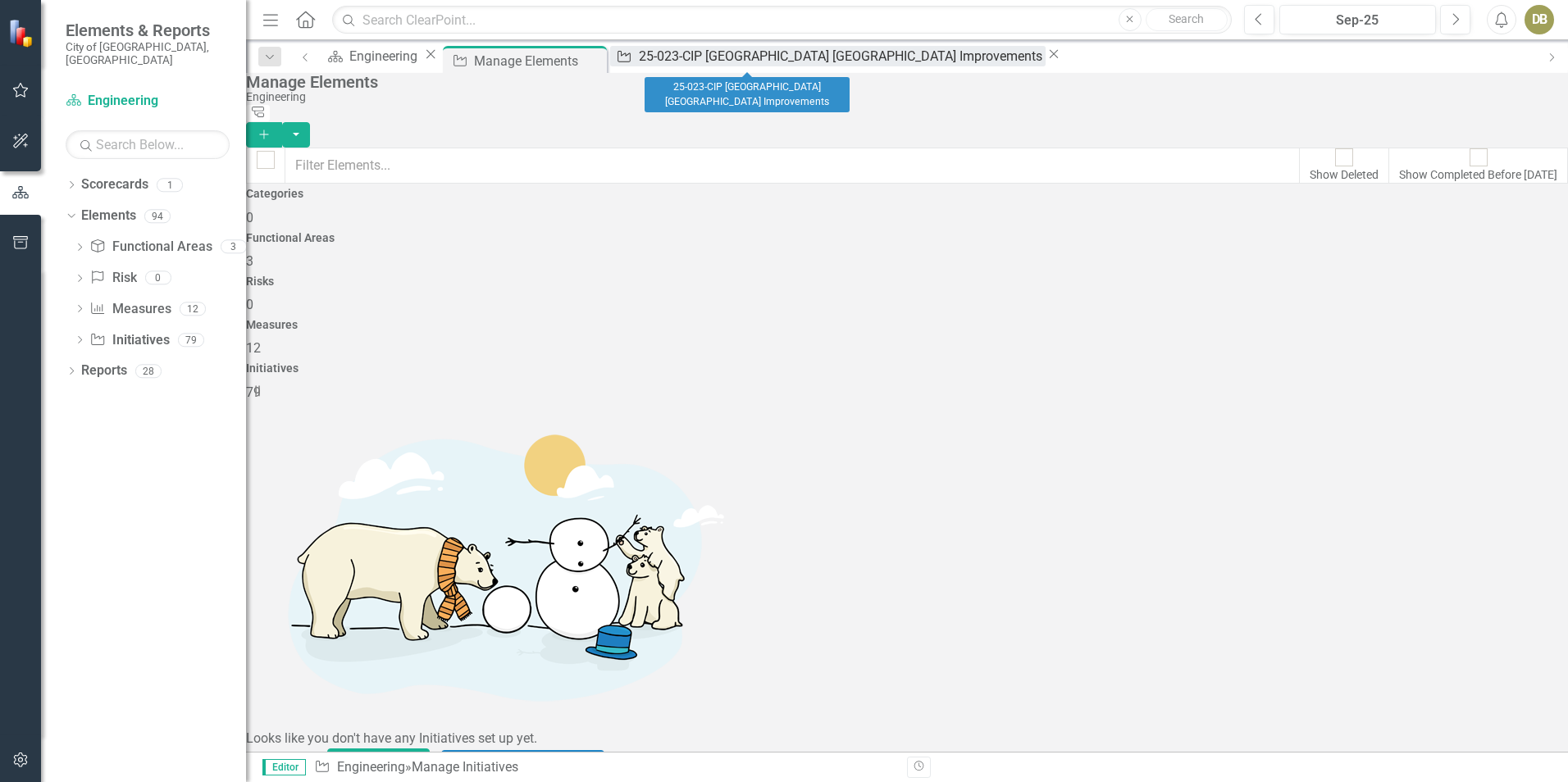
click at [755, 58] on div "25-023-CIP [GEOGRAPHIC_DATA] [GEOGRAPHIC_DATA] Improvements" at bounding box center [843, 56] width 407 height 21
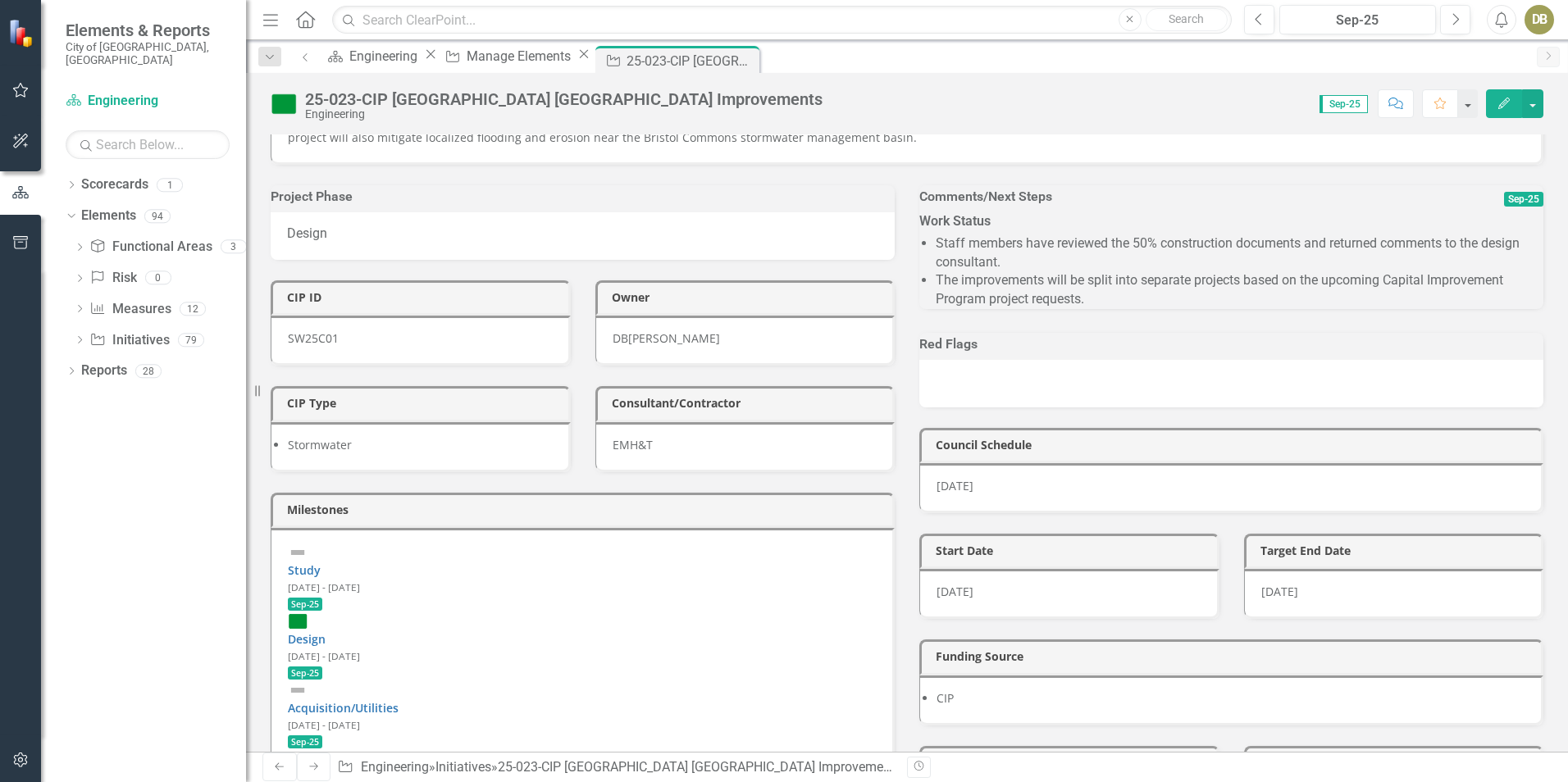
scroll to position [164, 0]
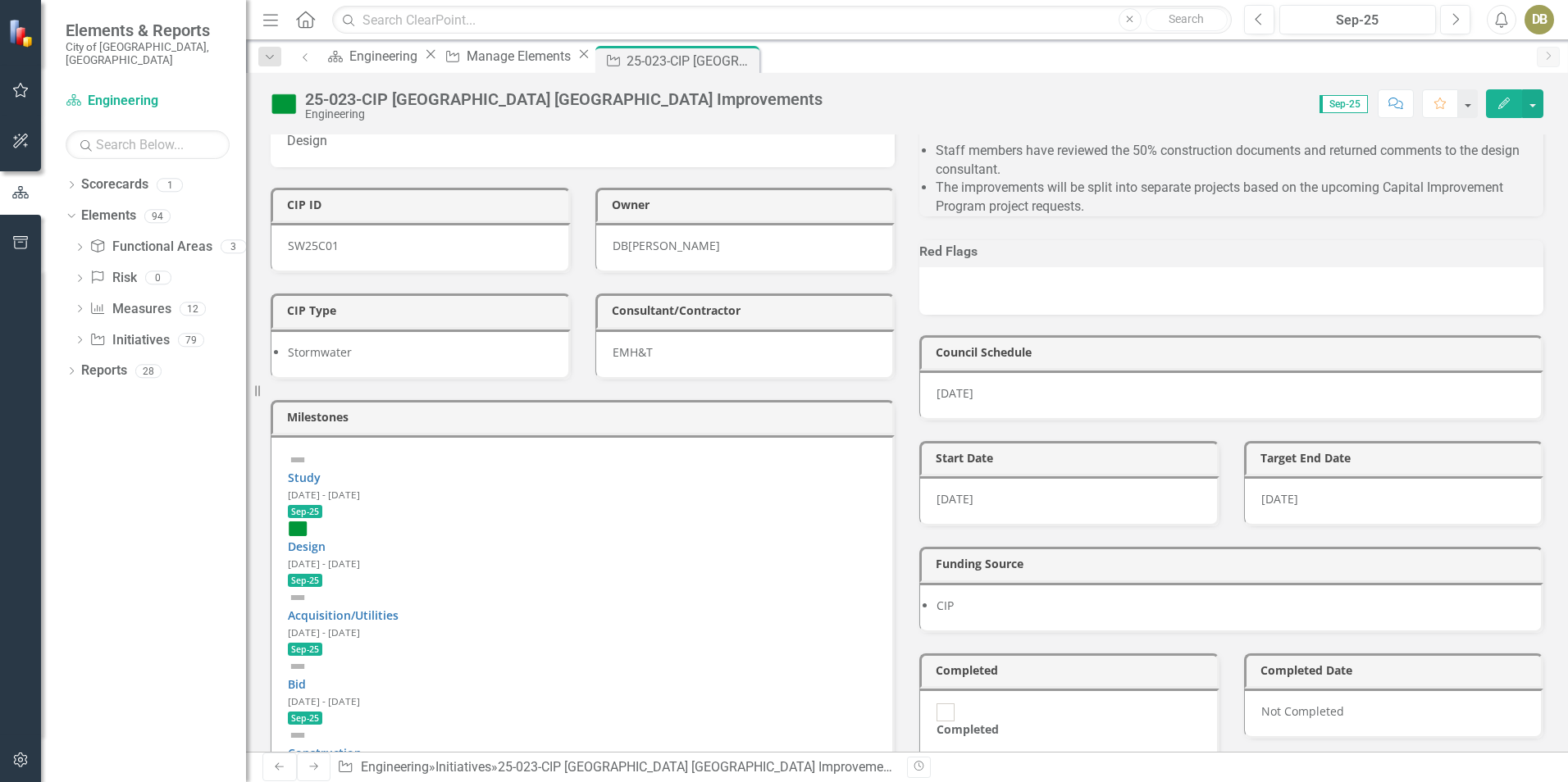
click at [1508, 101] on icon "button" at bounding box center [1504, 103] width 11 height 11
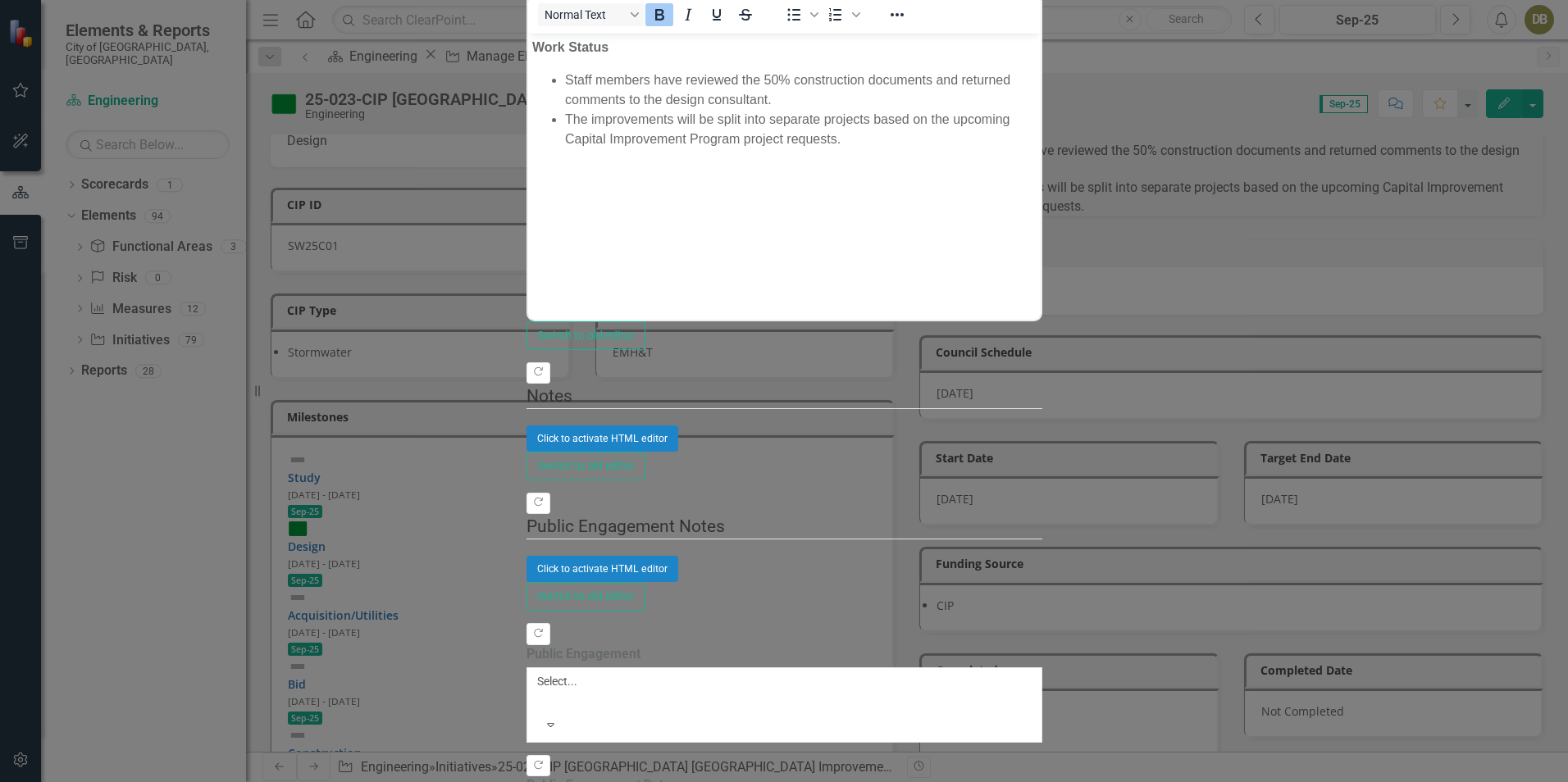
scroll to position [0, 0]
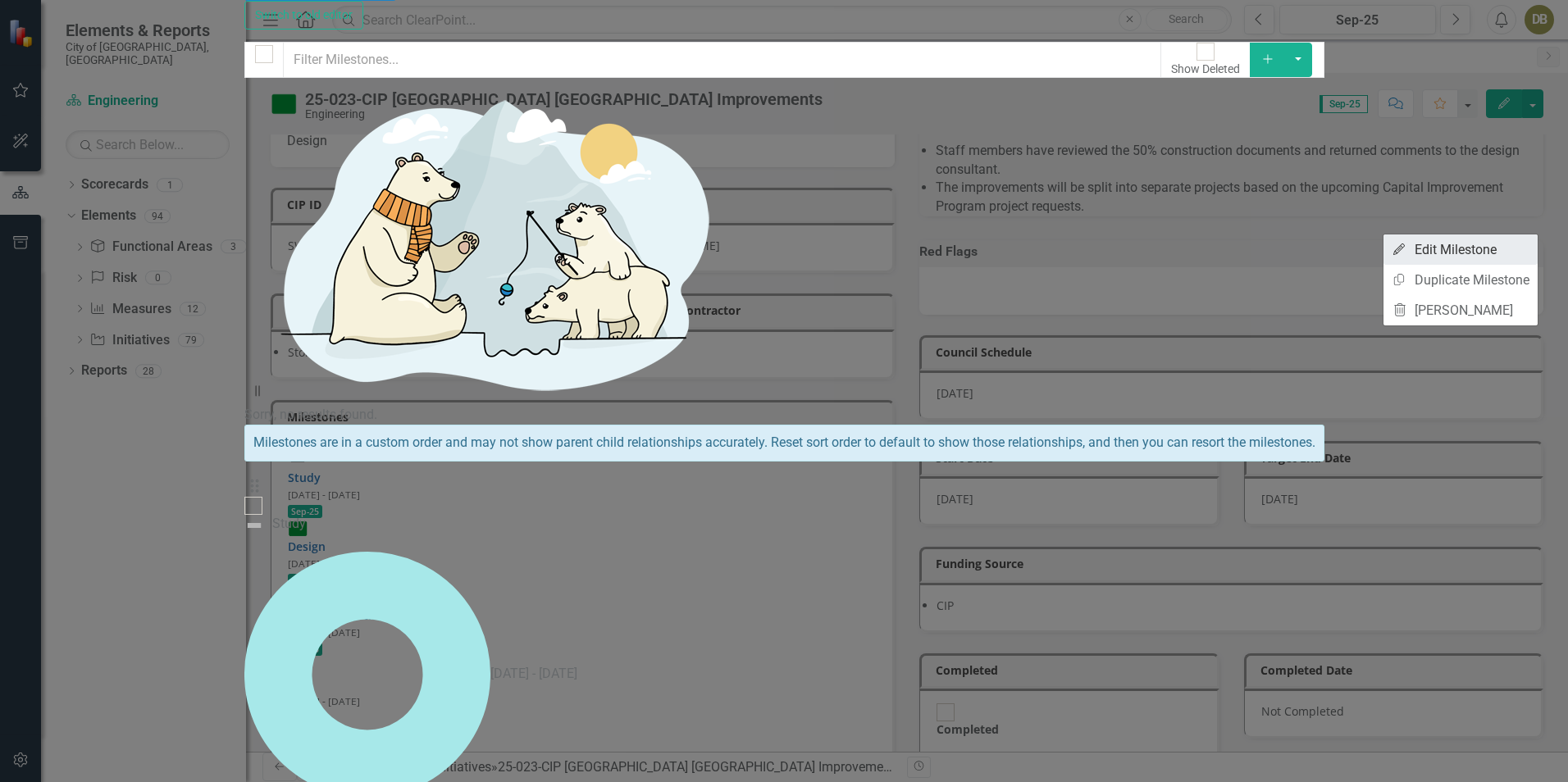
click at [1504, 243] on link "Edit Edit Milestone" at bounding box center [1461, 249] width 154 height 30
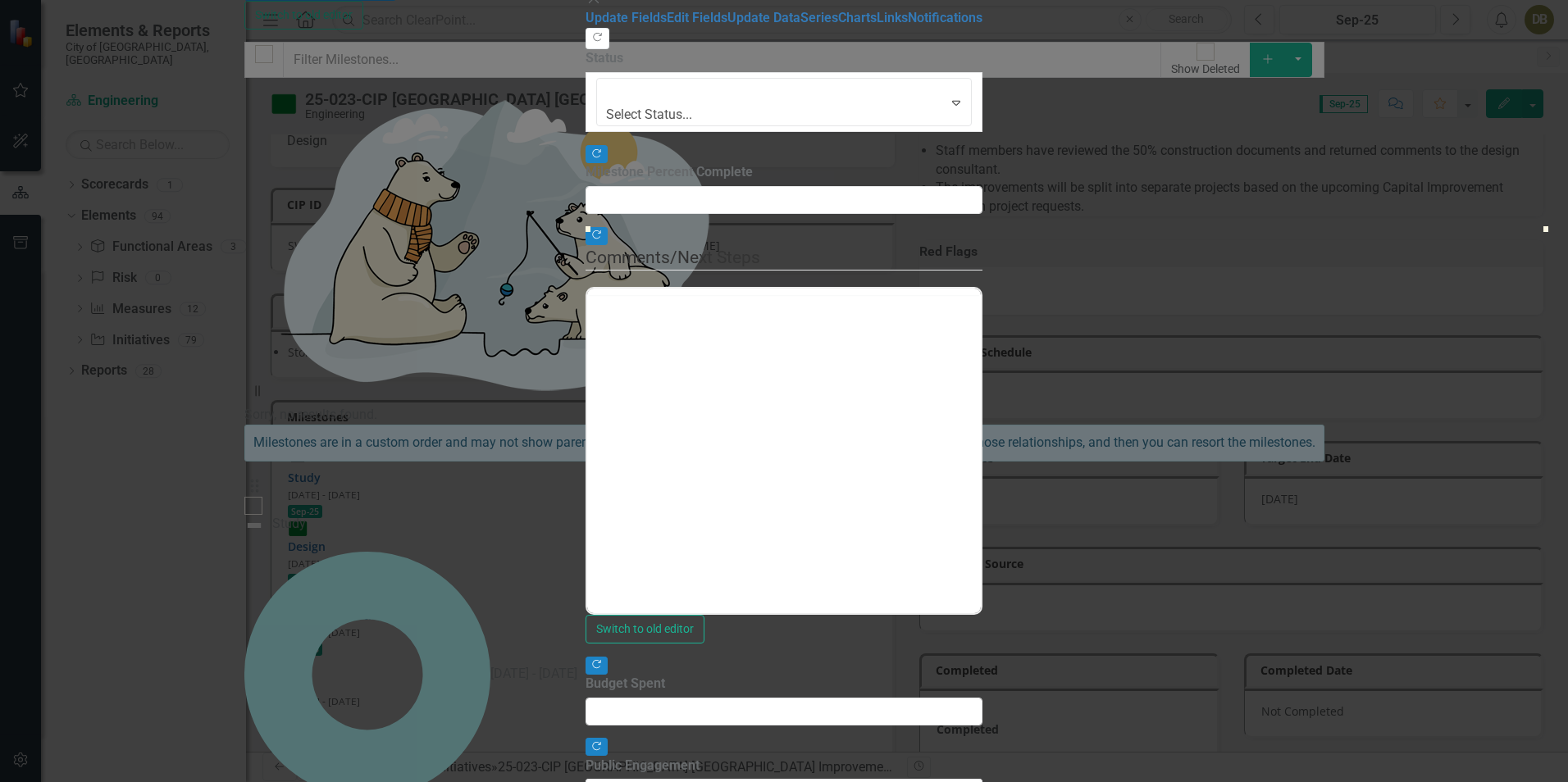
type input "0"
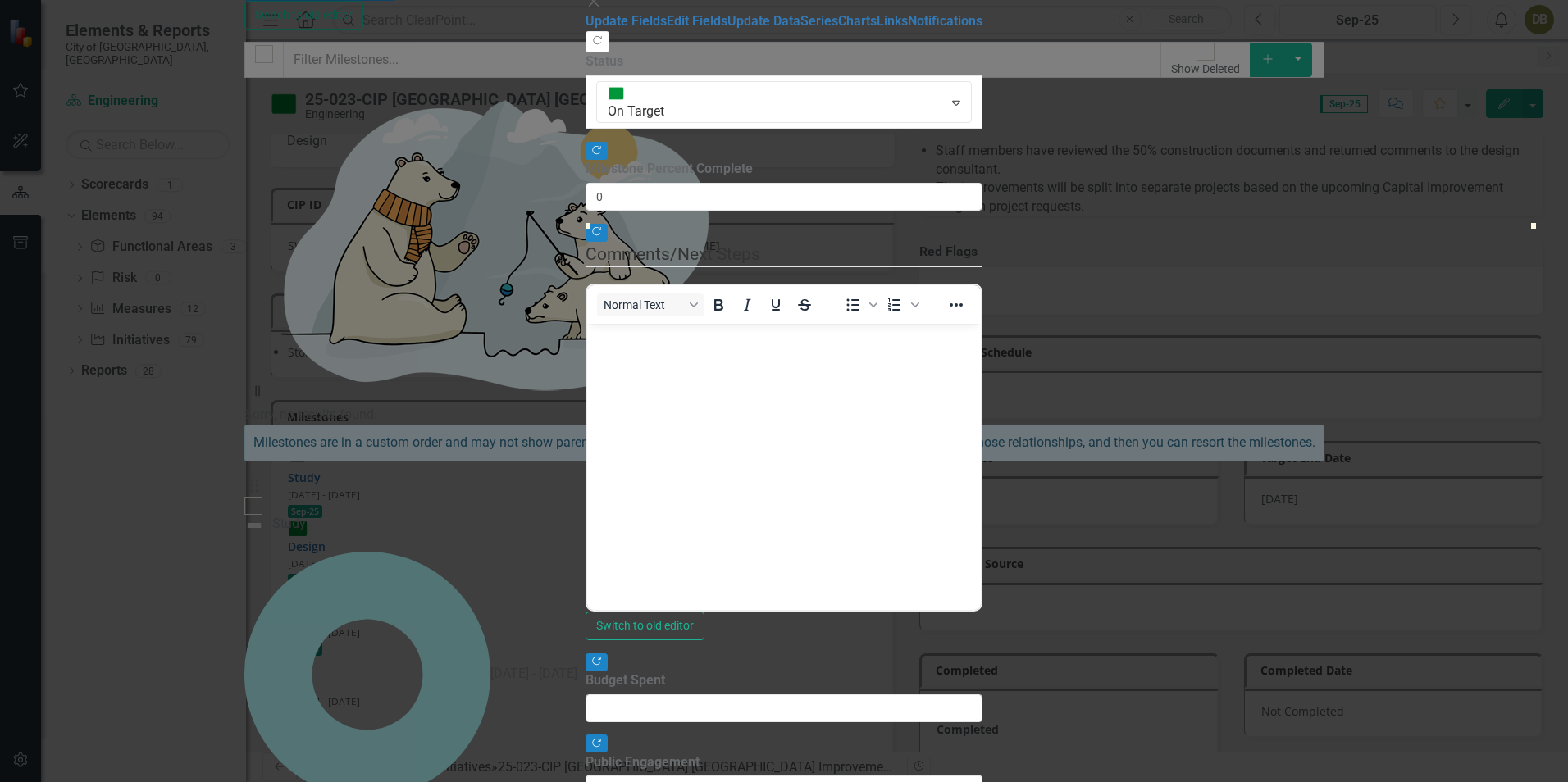
scroll to position [41, 0]
click at [667, 29] on link "Edit Fields" at bounding box center [697, 21] width 61 height 16
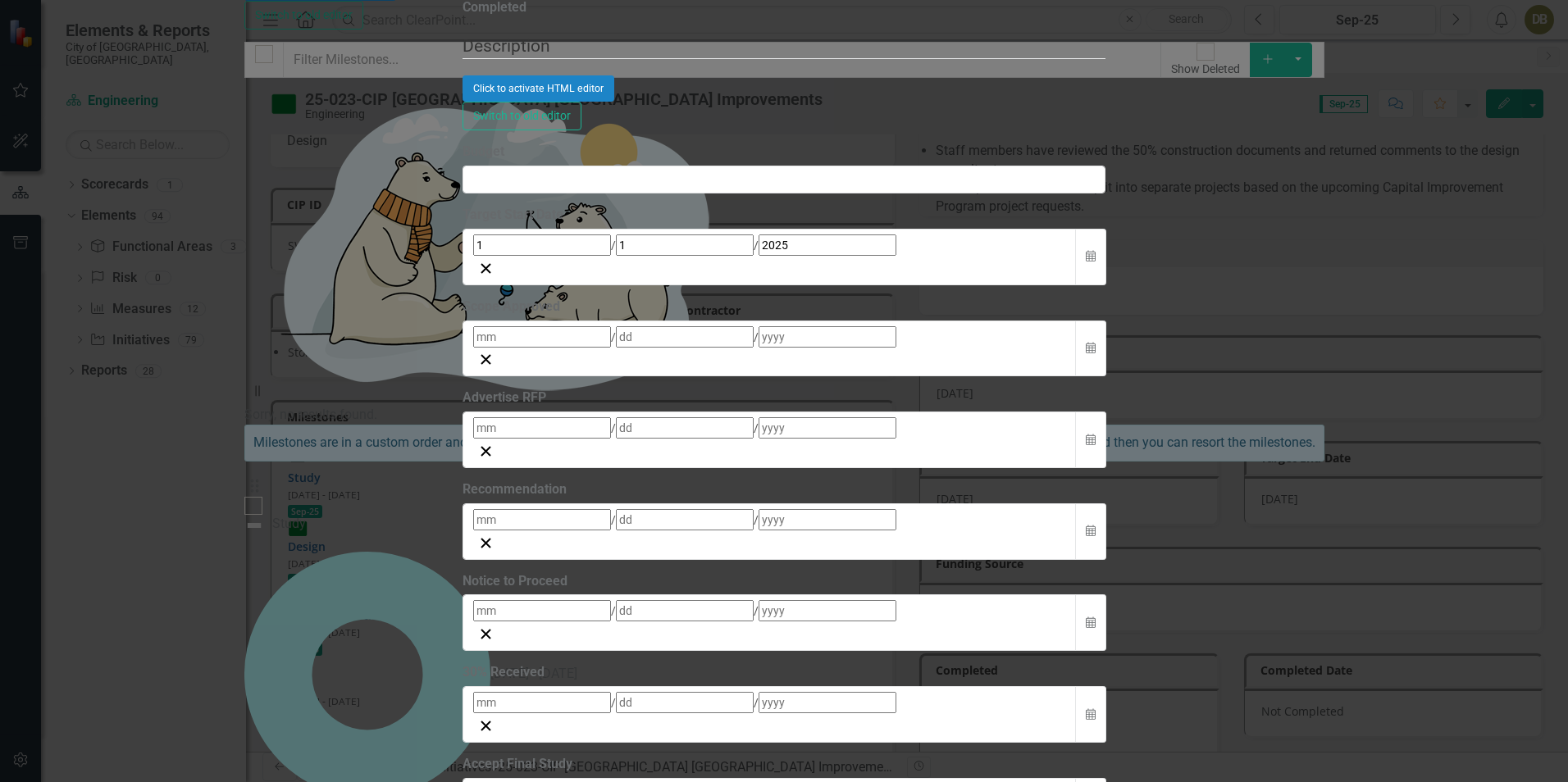
click at [862, 142] on abbr "1" at bounding box center [859, 135] width 7 height 13
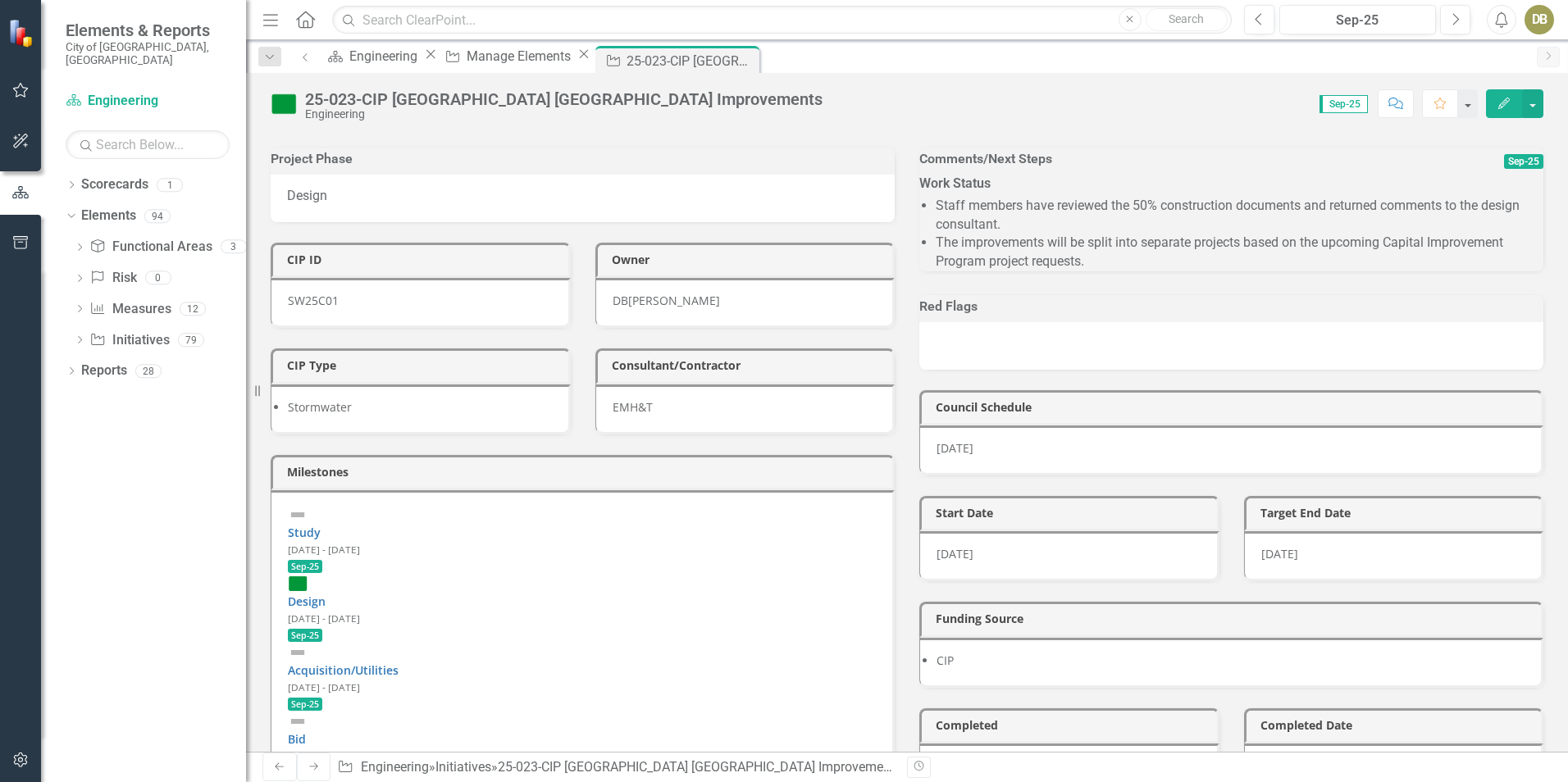
scroll to position [82, 0]
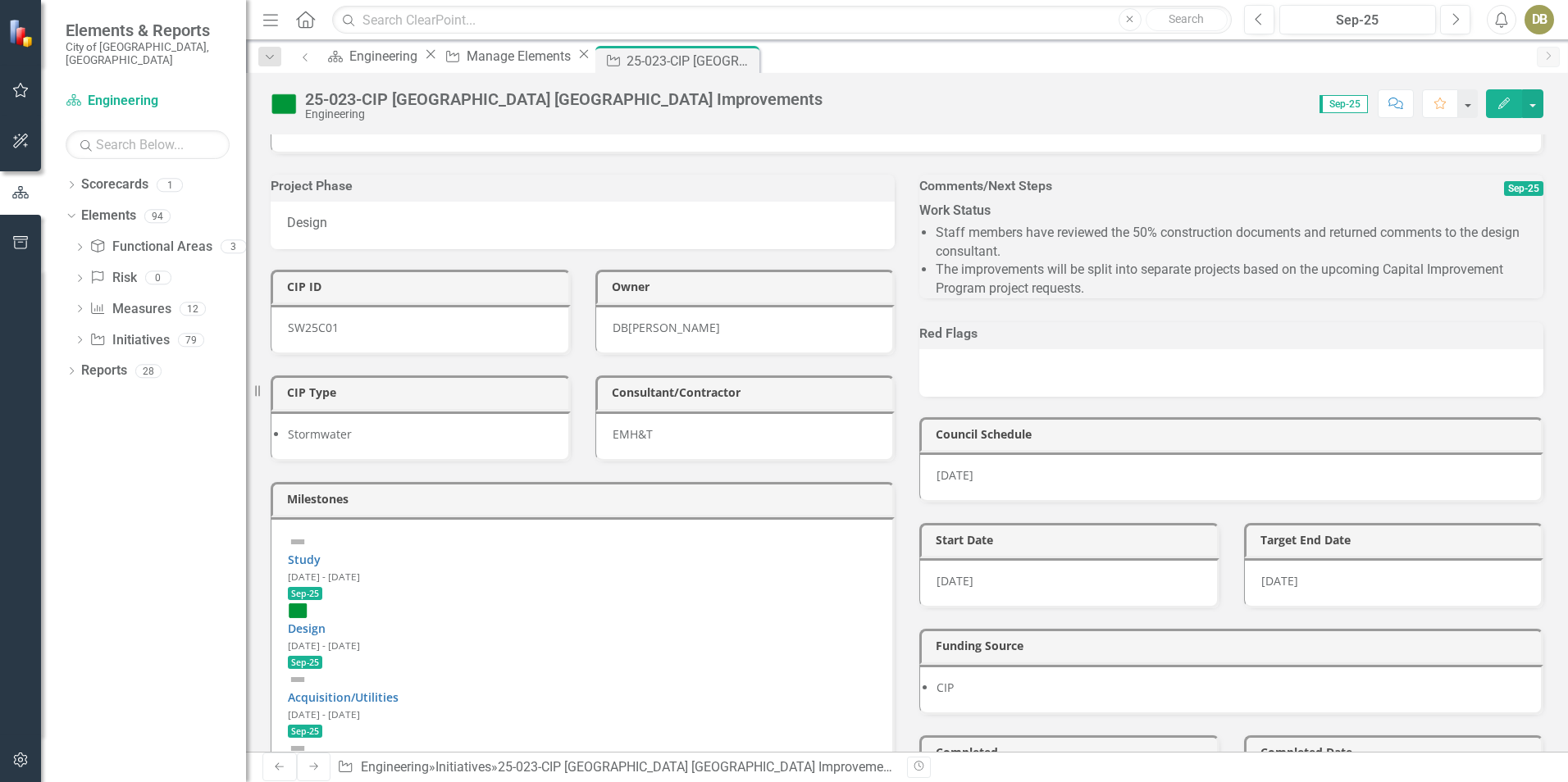
drag, startPoint x: 814, startPoint y: 62, endPoint x: 1474, endPoint y: 3, distance: 662.6
click at [0, 0] on icon "Close" at bounding box center [0, 0] width 0 height 0
